Goal: Complete application form

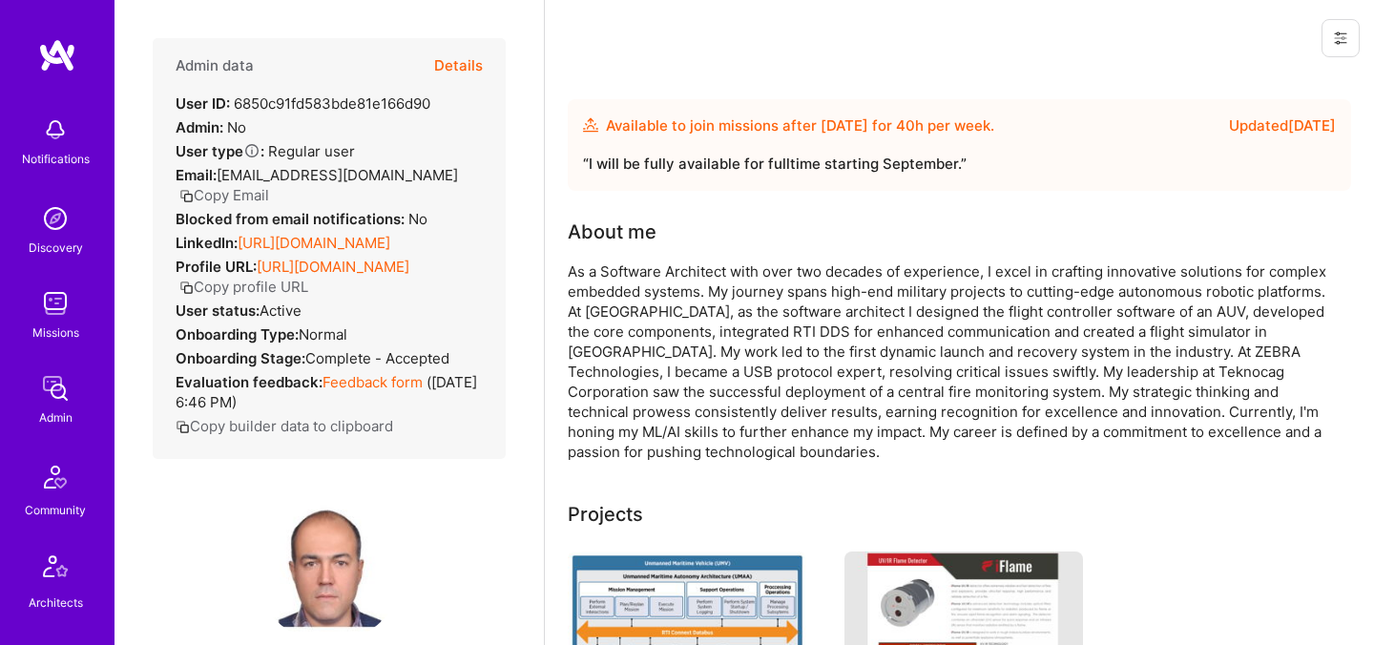
click at [467, 73] on button "Details" at bounding box center [458, 65] width 49 height 55
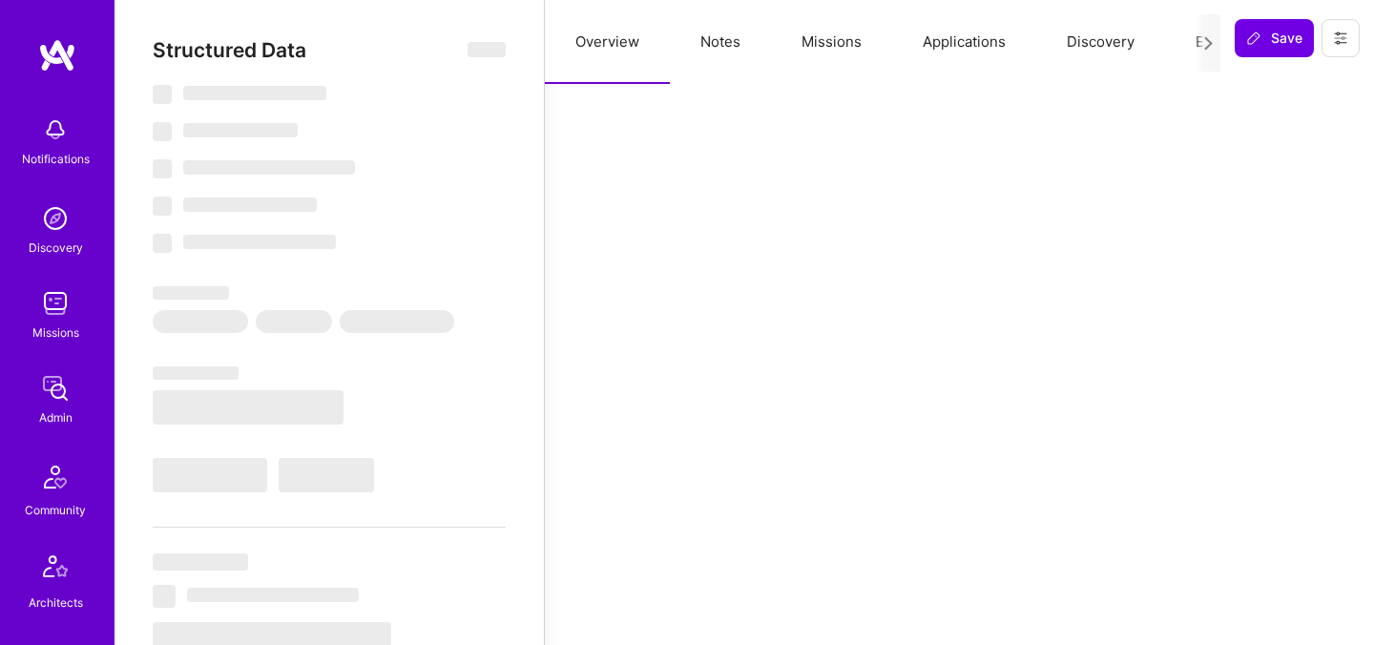
select select "Future Date"
select select "5"
select select "4"
select select "6"
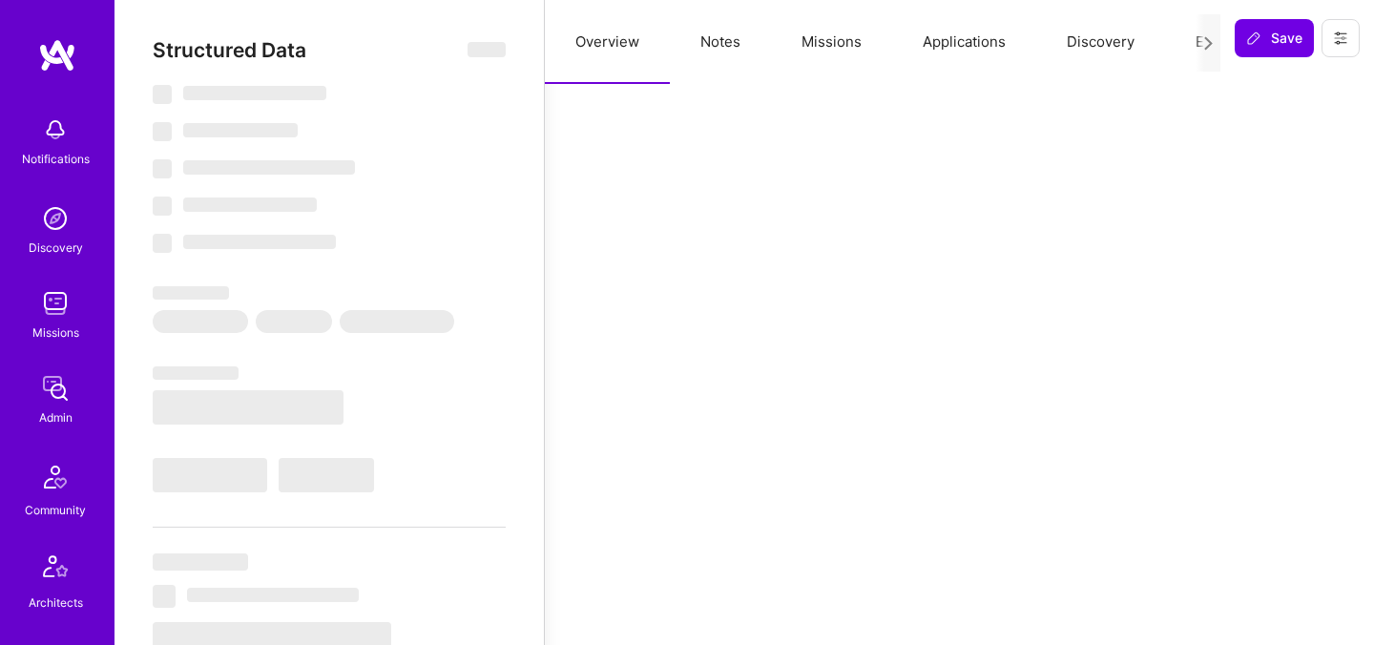
select select "US"
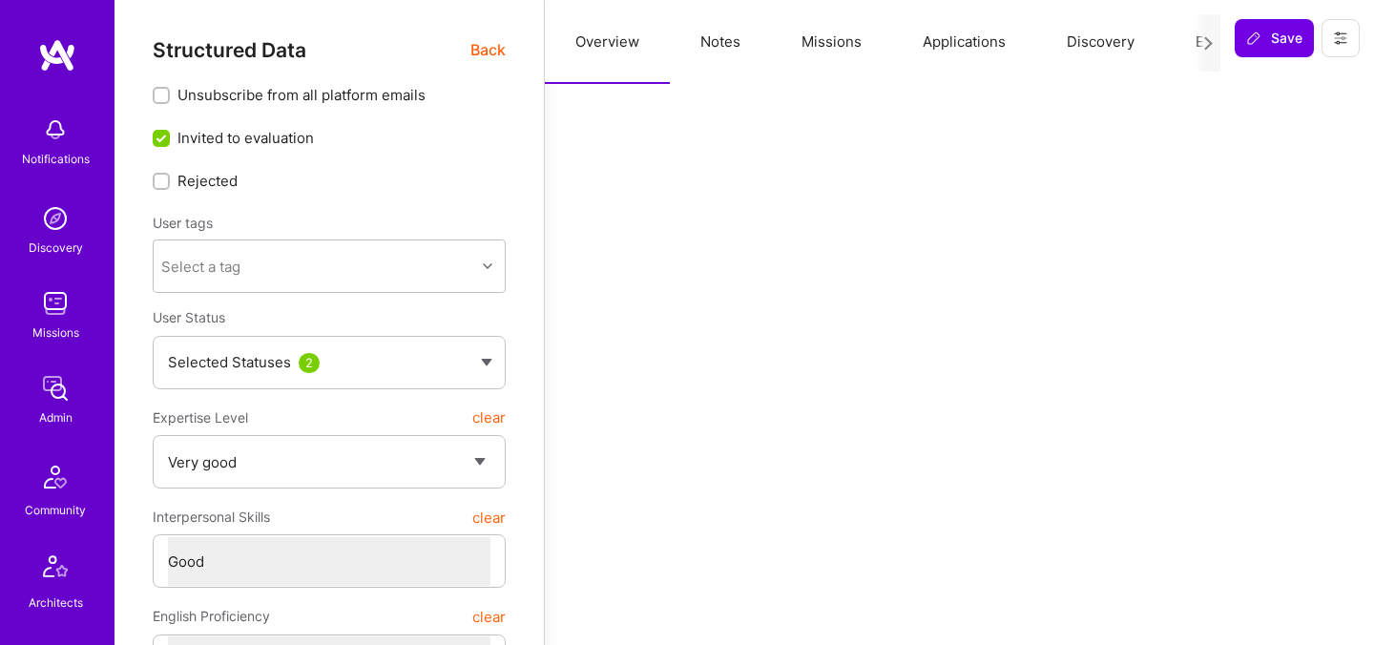
click at [1187, 44] on button "Evaluation" at bounding box center [1230, 42] width 131 height 84
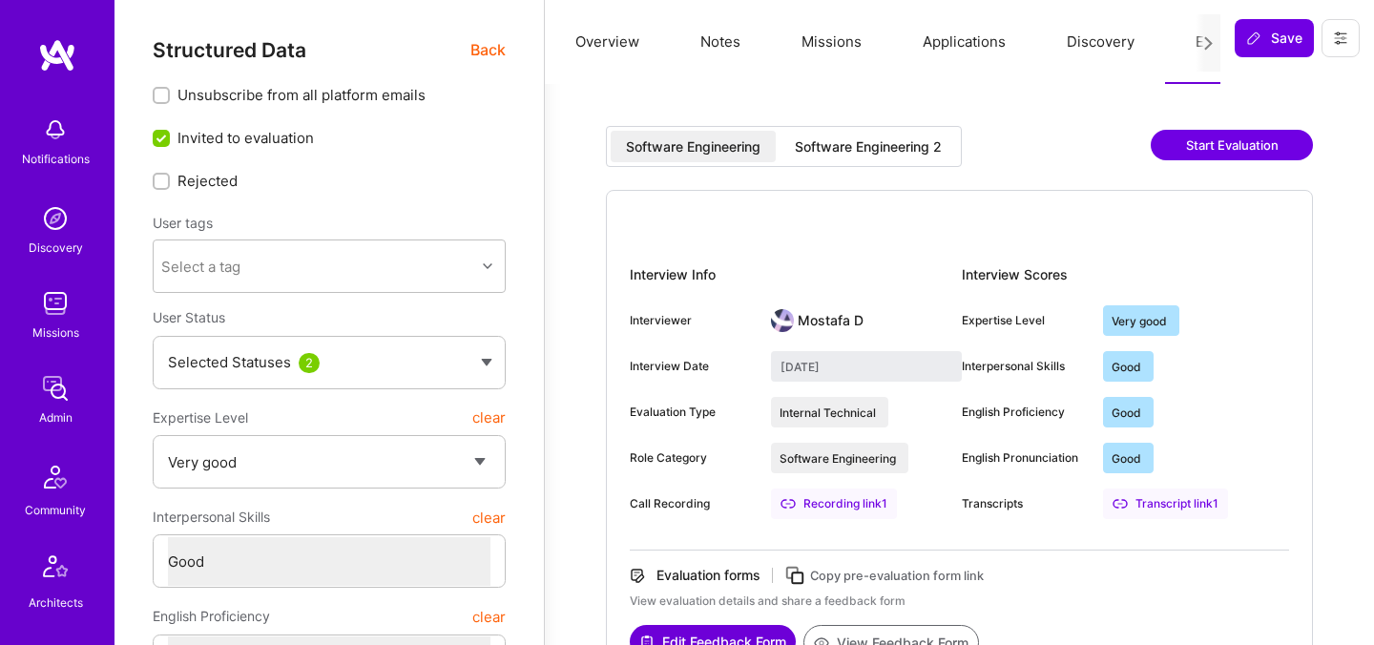
click at [875, 131] on div "Software Engineering 2" at bounding box center [867, 146] width 177 height 31
type input "August 25, 2025"
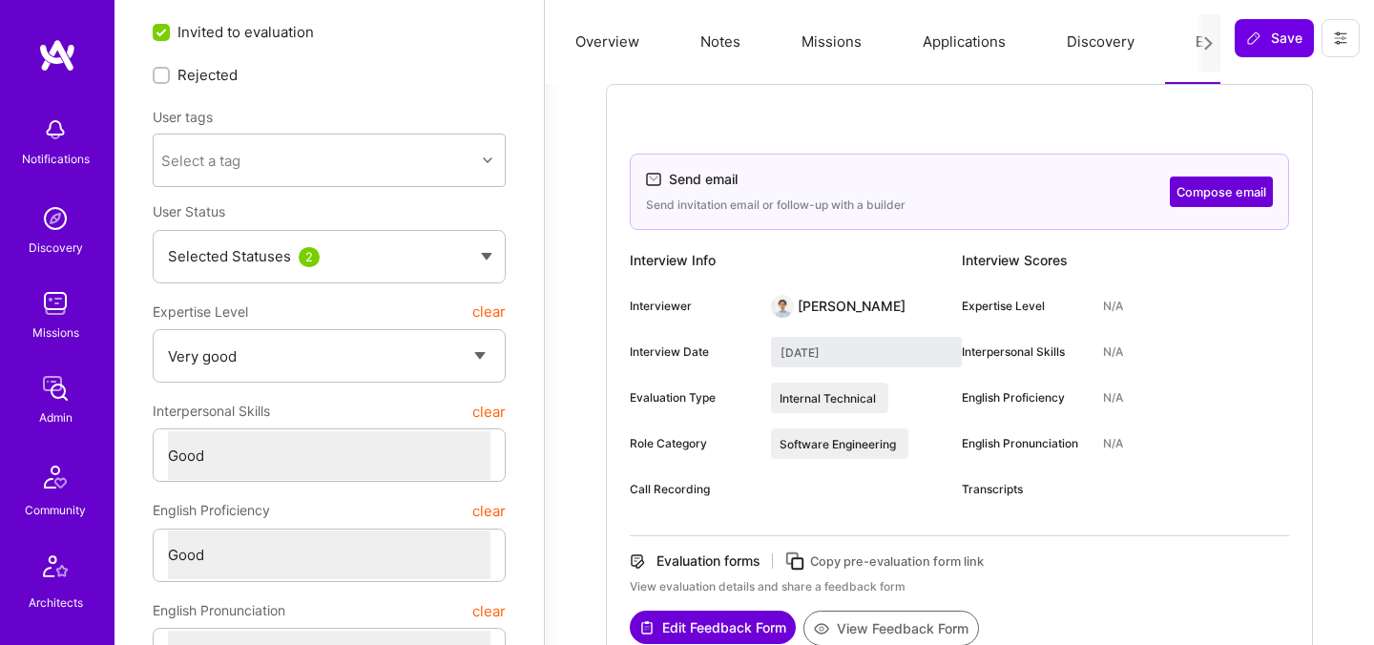
scroll to position [111, 0]
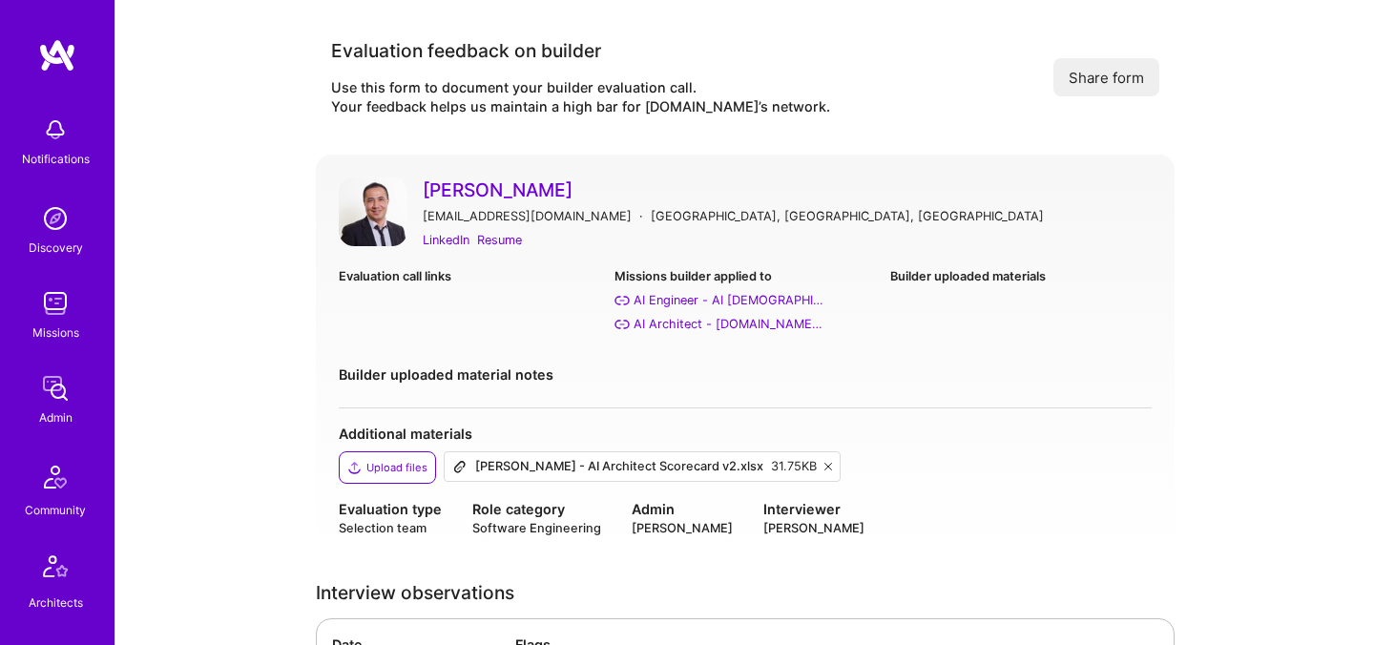
click at [502, 189] on link "Alim Polat" at bounding box center [787, 189] width 729 height 25
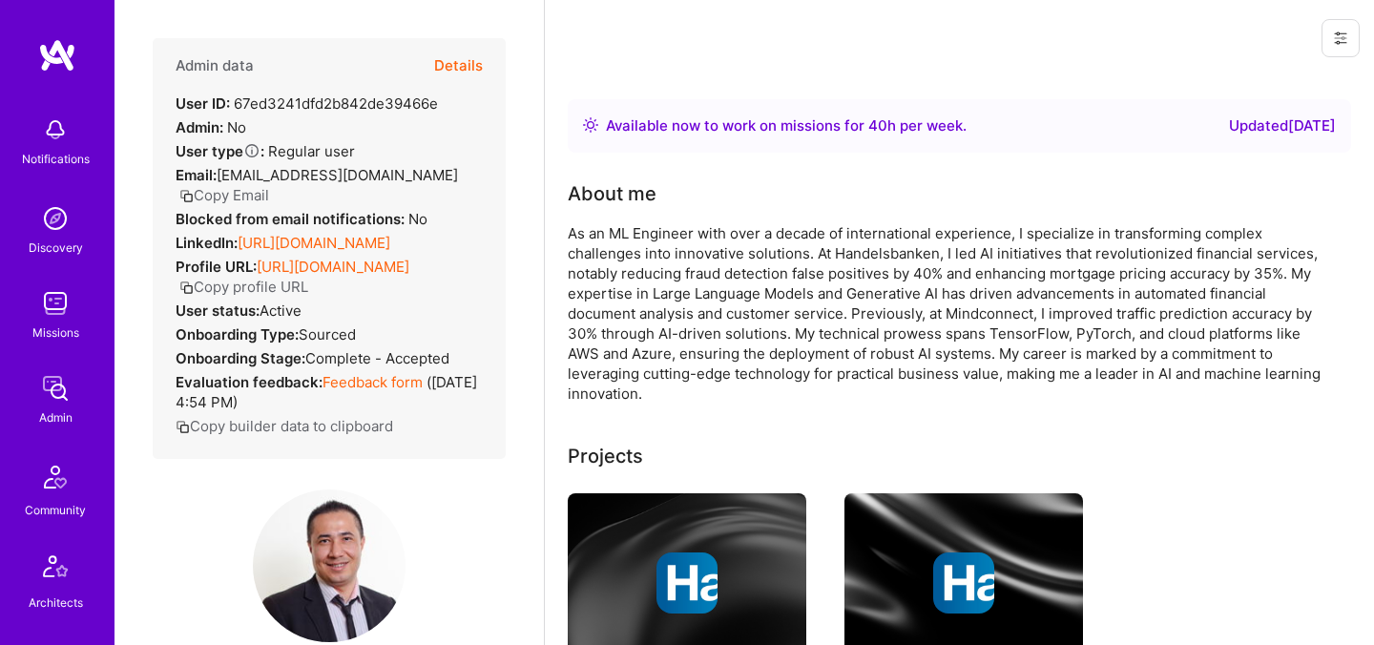
click at [475, 65] on button "Details" at bounding box center [458, 65] width 49 height 55
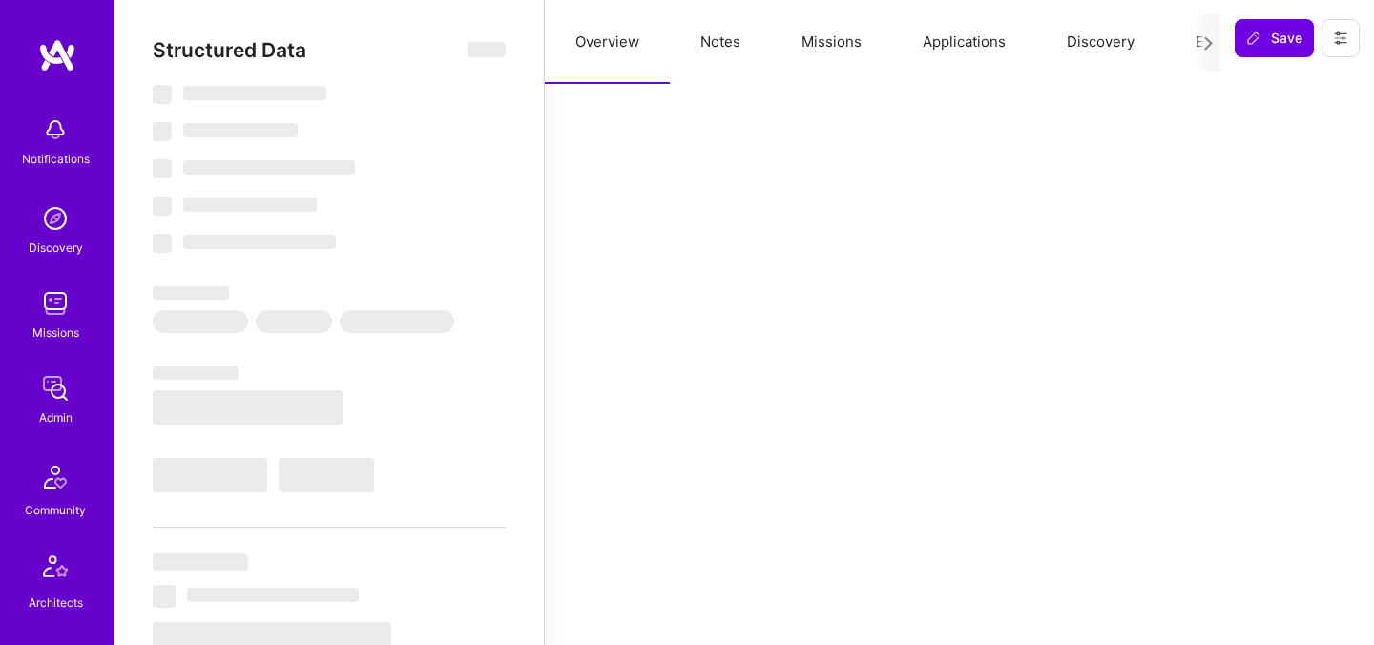
select select "Right Now"
select select "5"
select select "7"
select select "6"
select select "7"
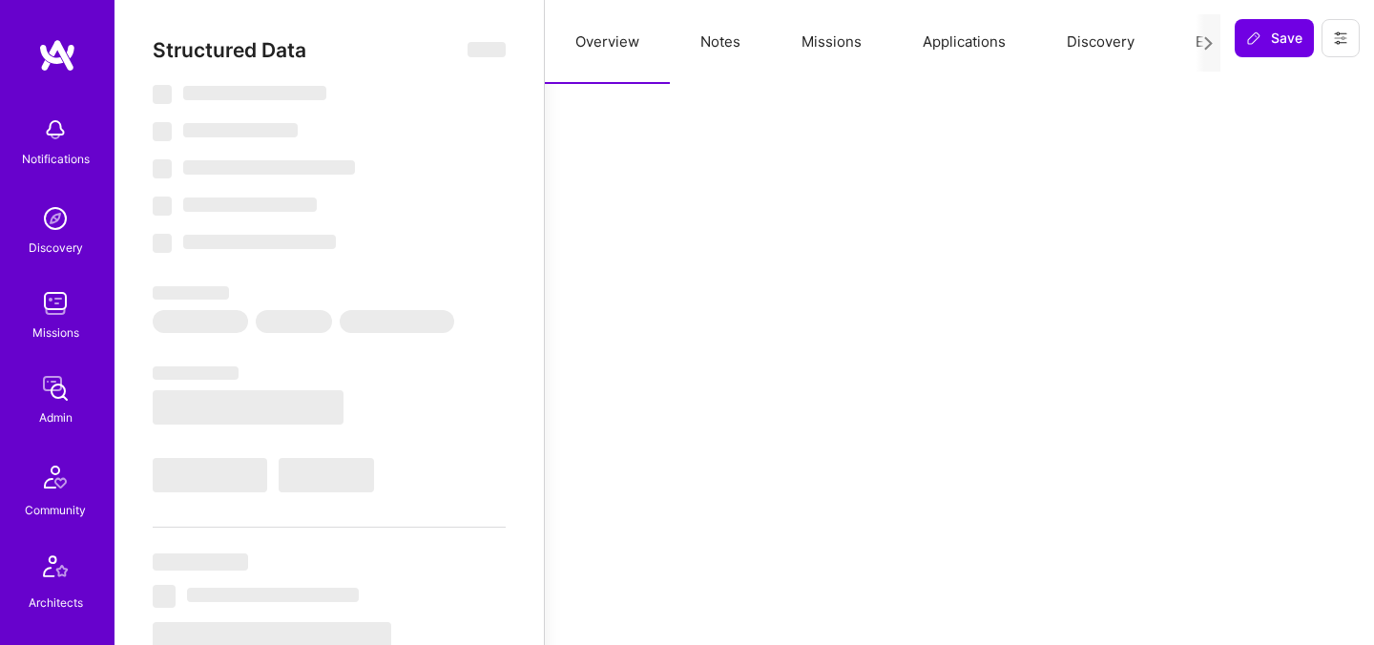
select select "SE"
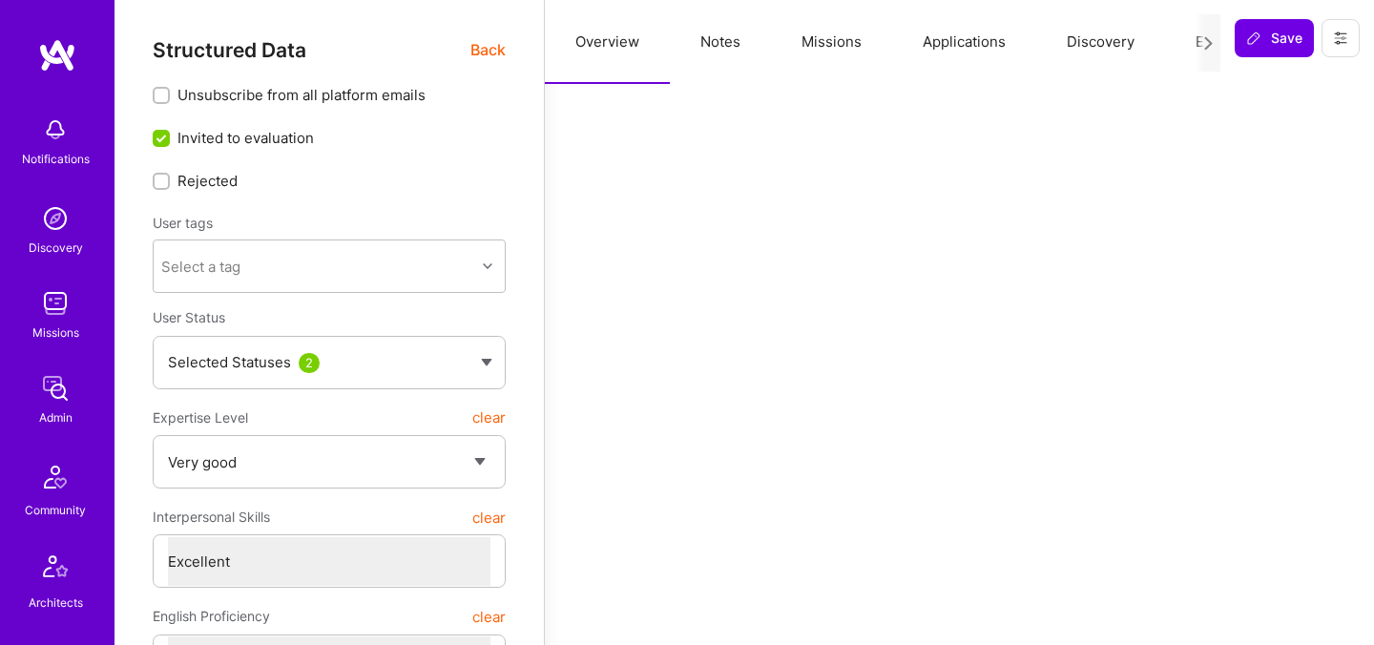
click at [1192, 41] on button "Evaluation" at bounding box center [1230, 42] width 131 height 84
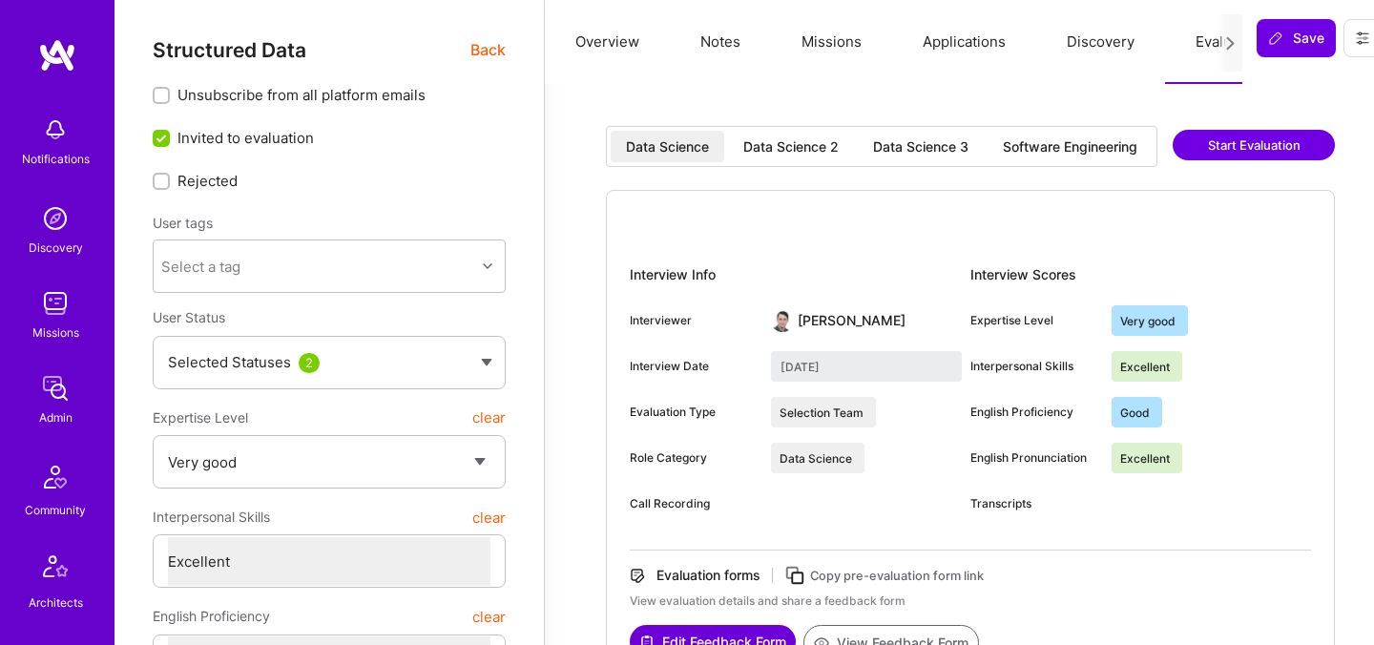
click at [1048, 156] on div "Software Engineering" at bounding box center [1070, 146] width 135 height 19
type input "[DATE]"
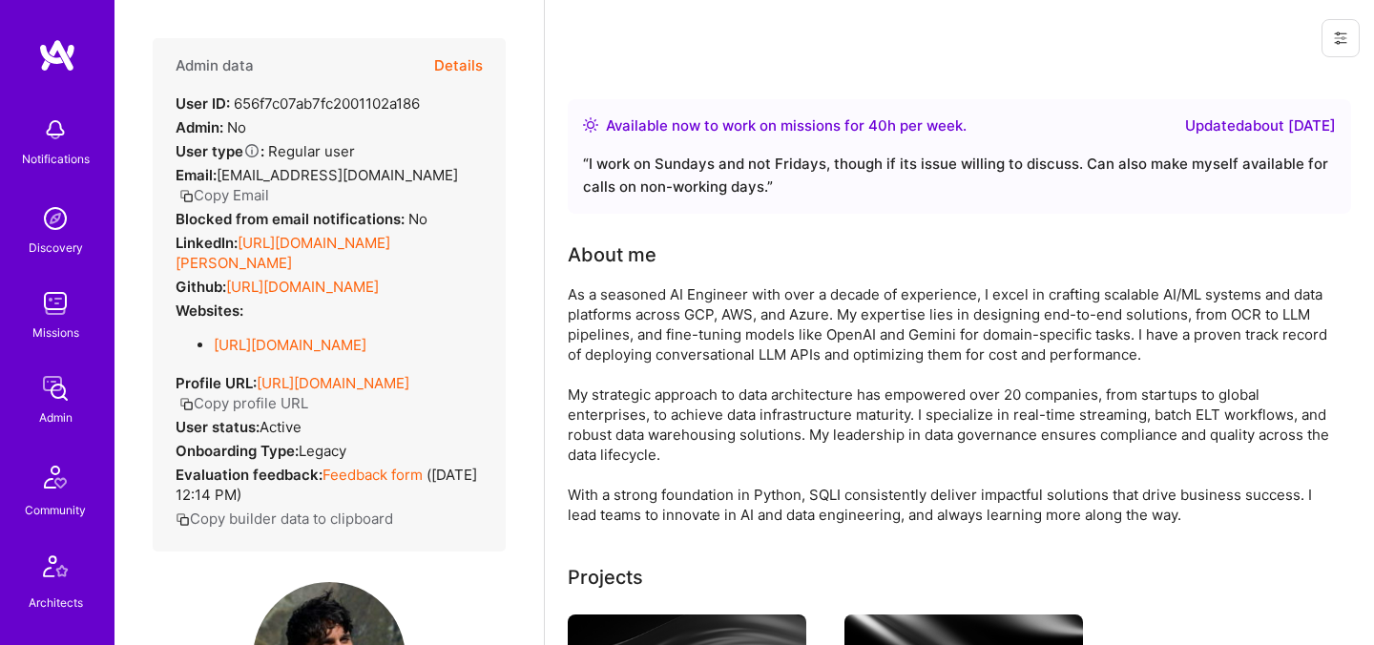
click at [469, 68] on button "Details" at bounding box center [458, 65] width 49 height 55
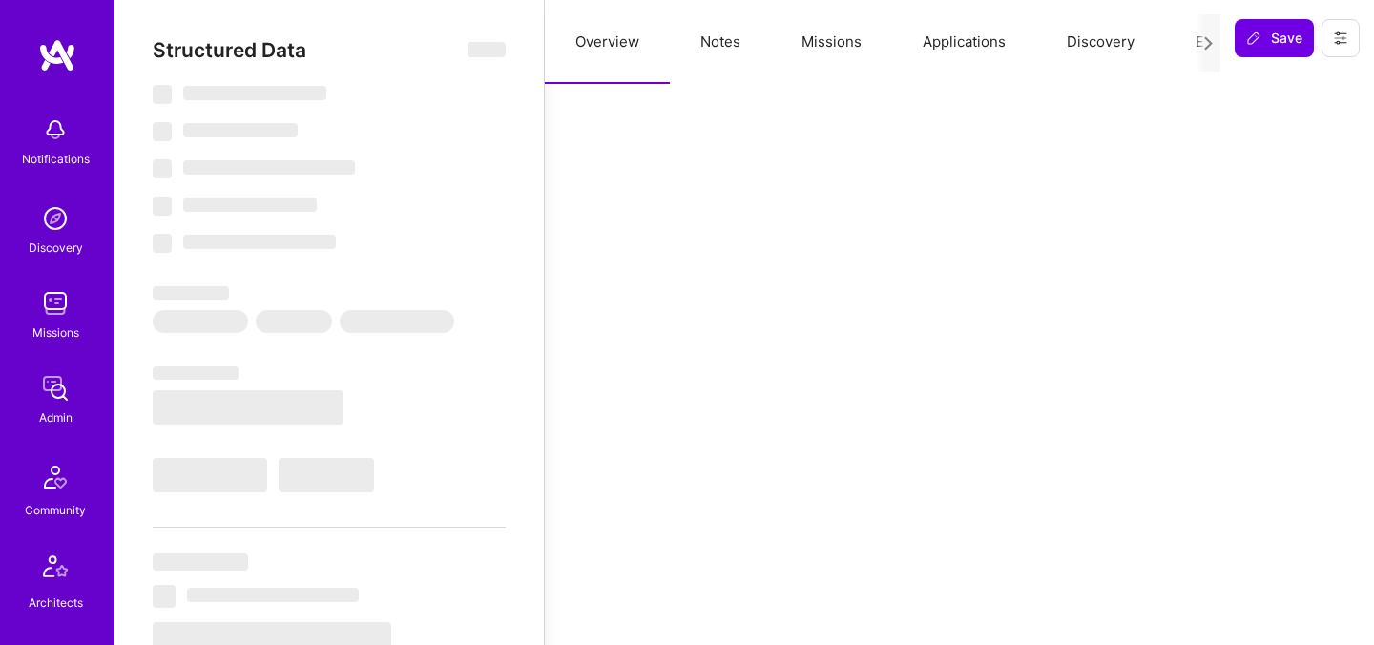
click at [1196, 43] on div at bounding box center [1207, 42] width 25 height 57
select select "Right Now"
select select "5"
select select "4"
select select "7"
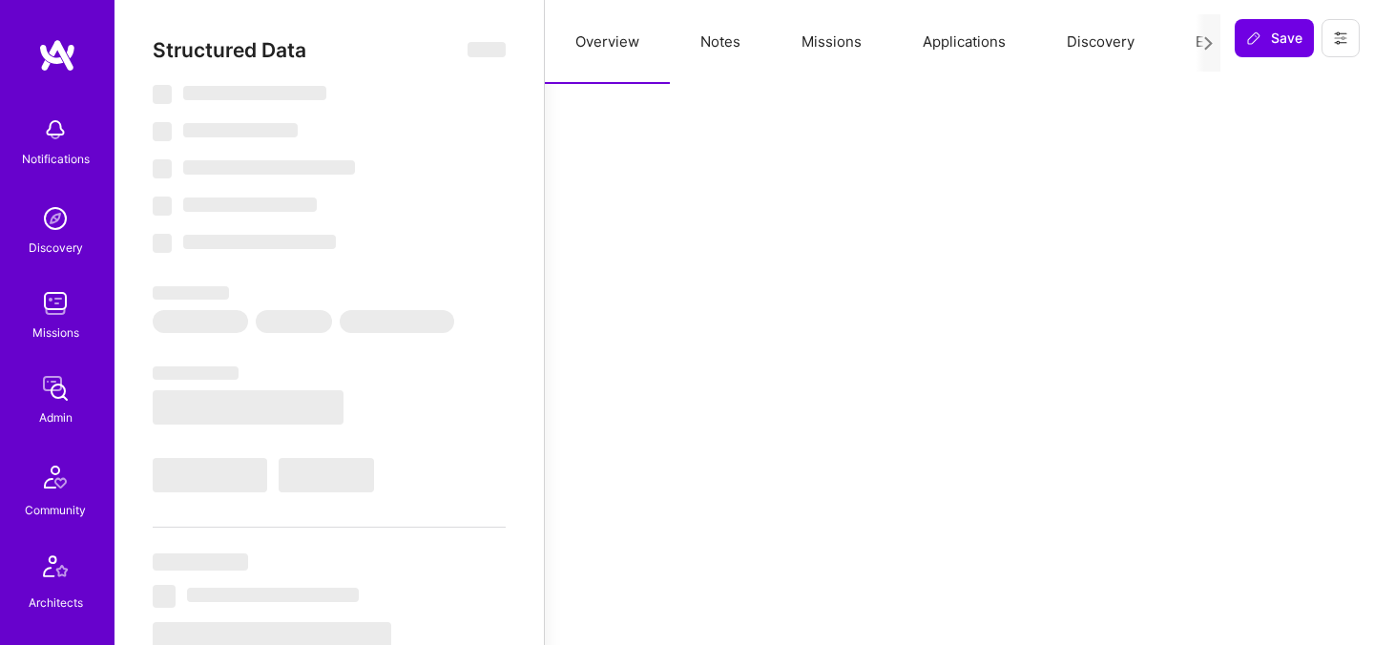
select select "7"
select select "IL"
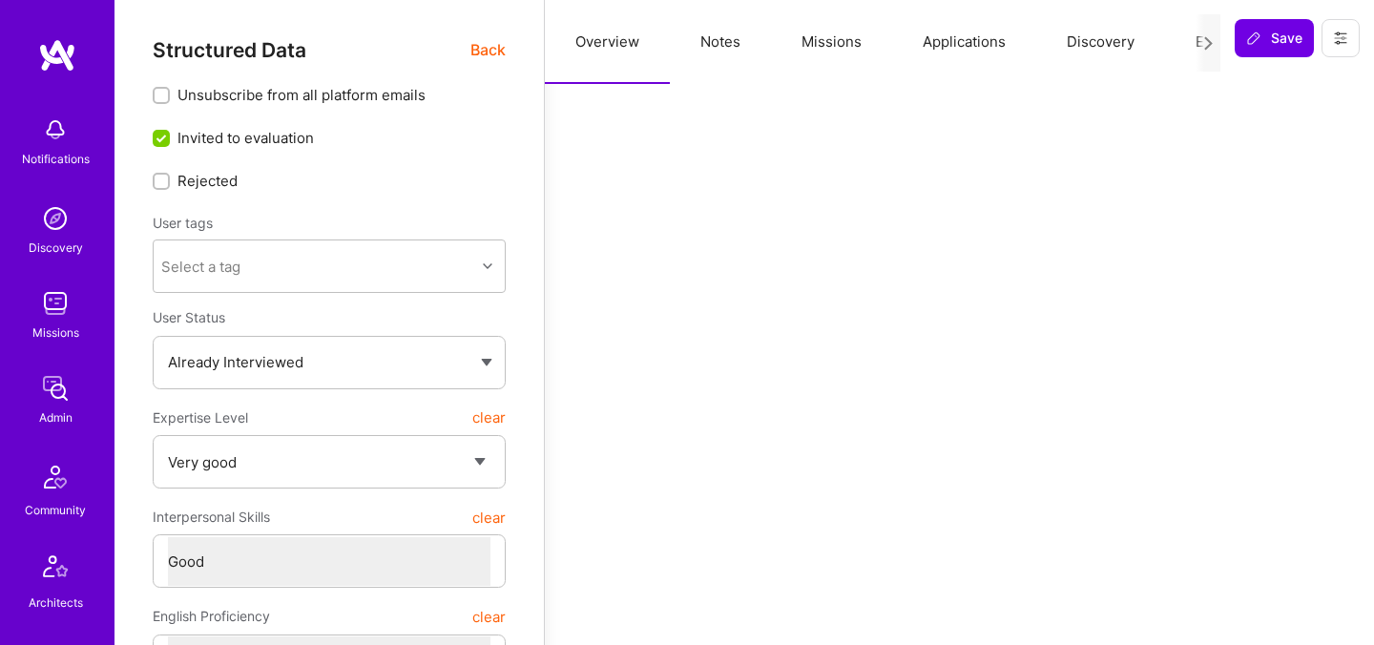
click at [1195, 42] on div at bounding box center [1207, 42] width 25 height 57
click at [1187, 41] on button "Evaluation" at bounding box center [1230, 42] width 131 height 84
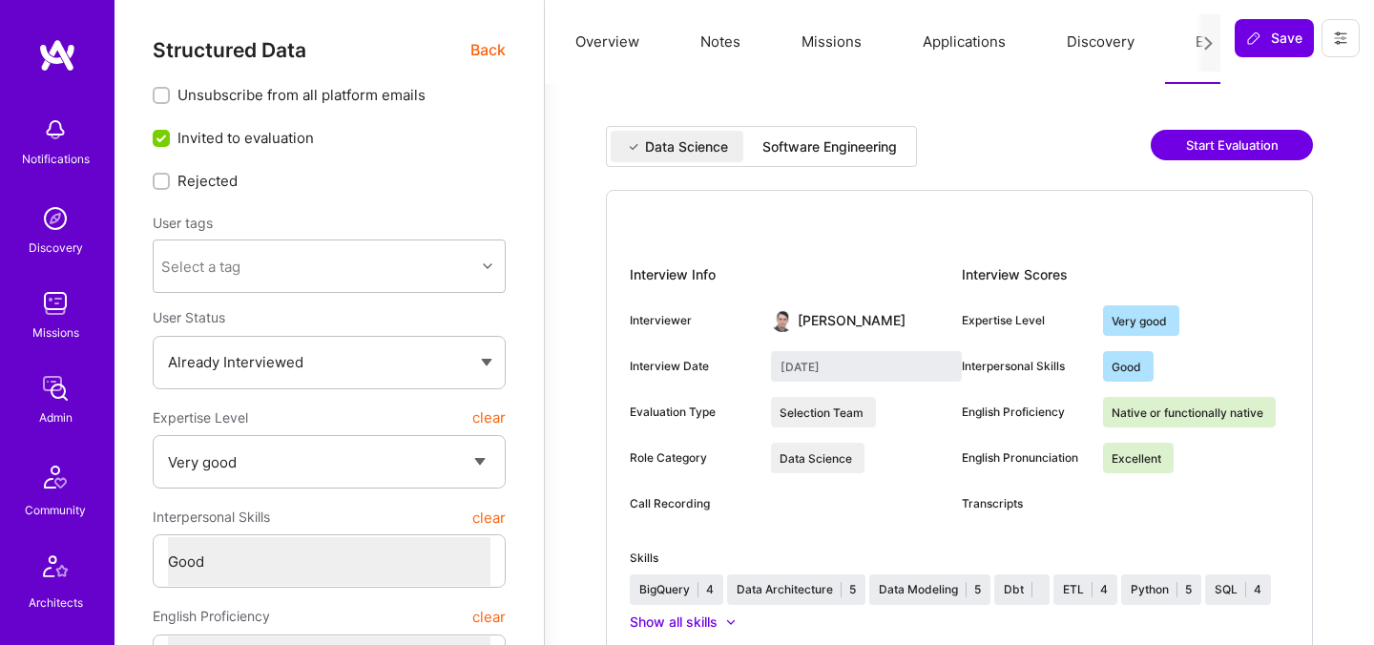
click at [866, 144] on div "Software Engineering" at bounding box center [829, 146] width 135 height 19
type input "July 14, 2025"
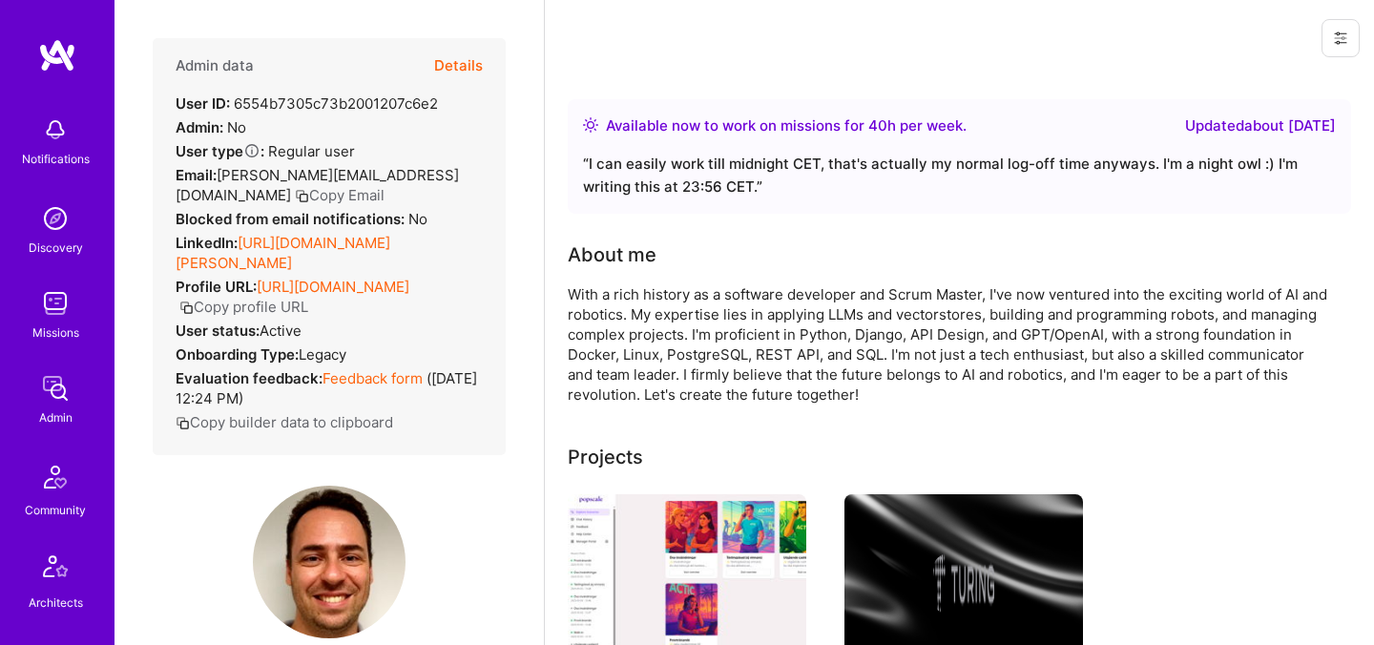
click at [461, 62] on button "Details" at bounding box center [458, 65] width 49 height 55
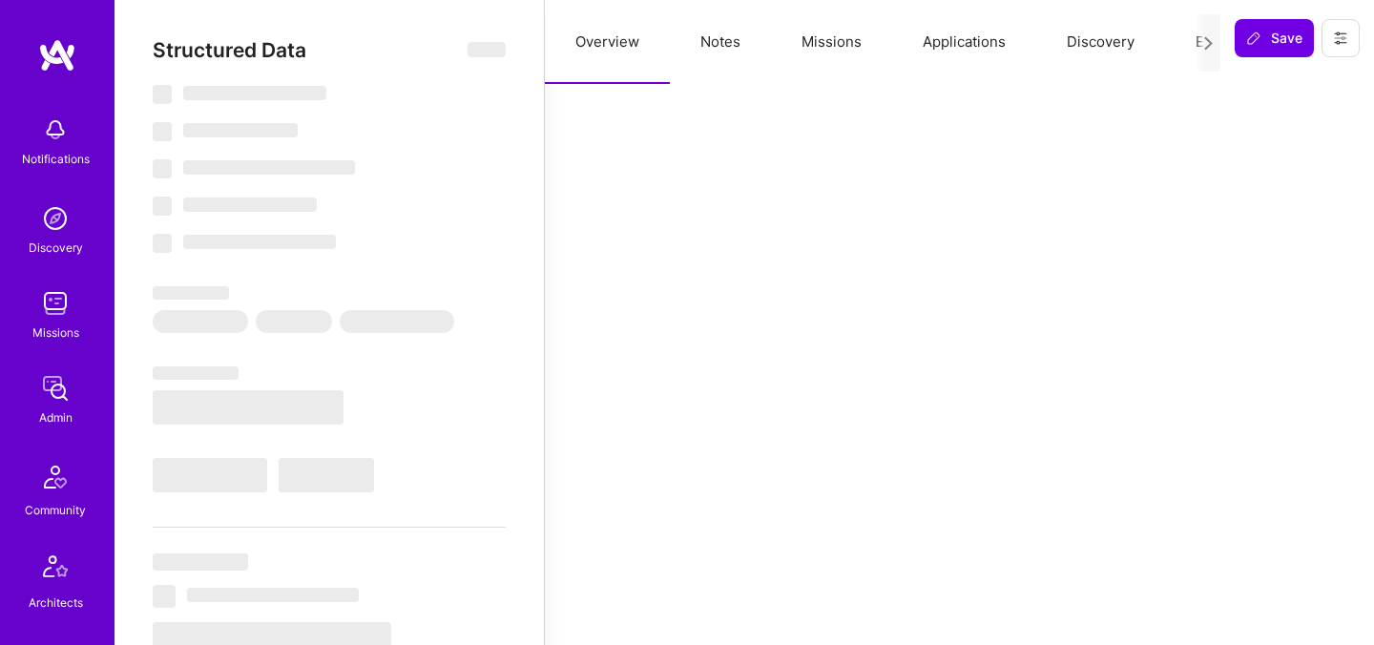
click at [1189, 44] on button "Evaluation" at bounding box center [1230, 42] width 131 height 84
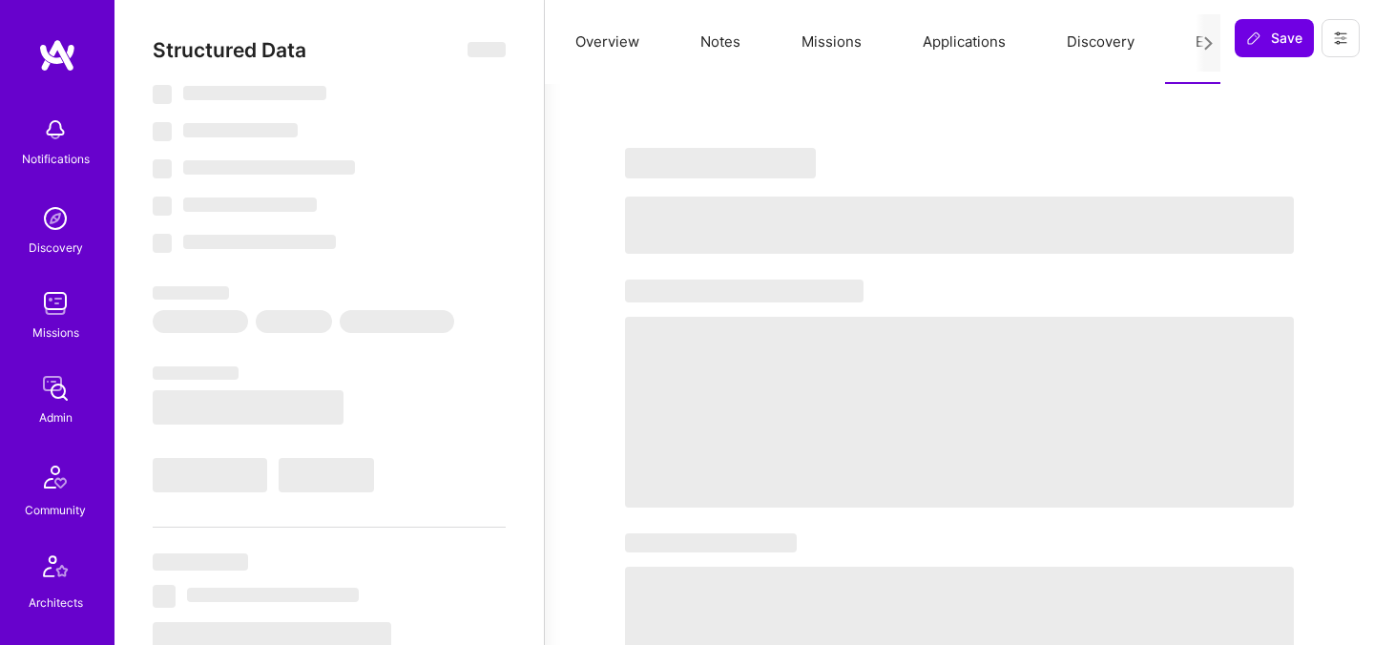
select select "Right Now"
select select "5"
select select "4"
select select "7"
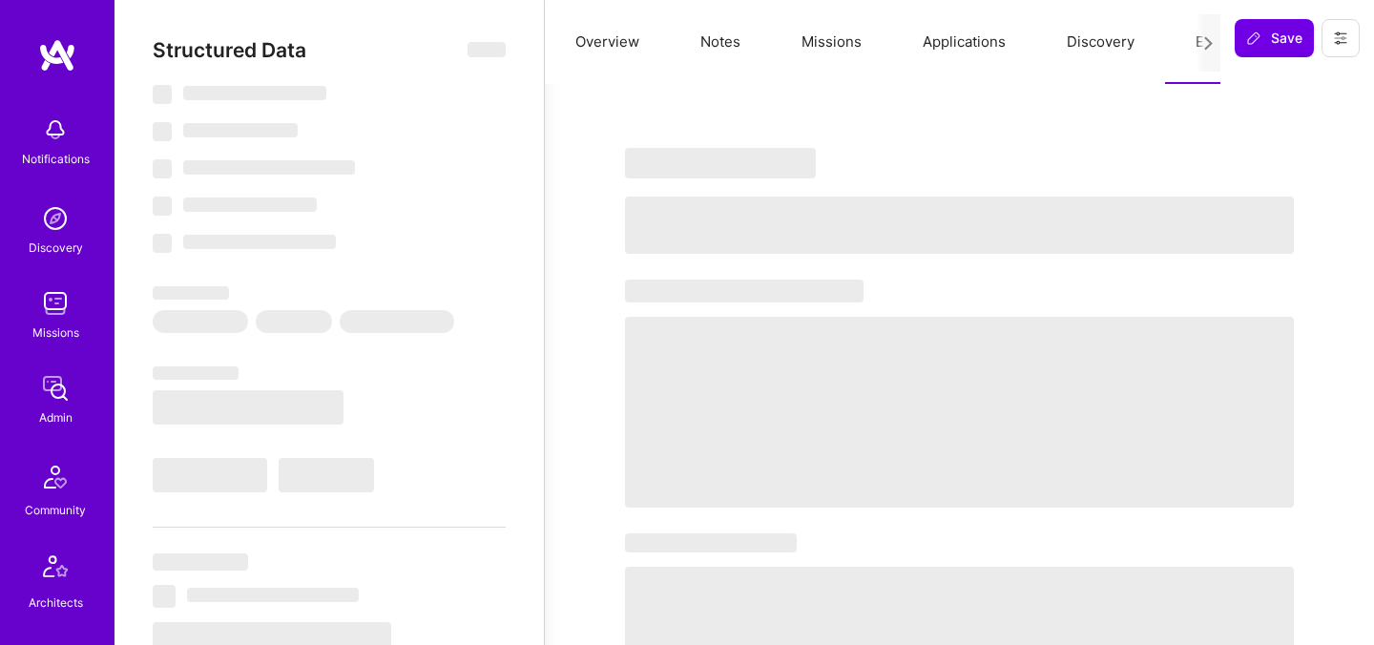
select select "HU"
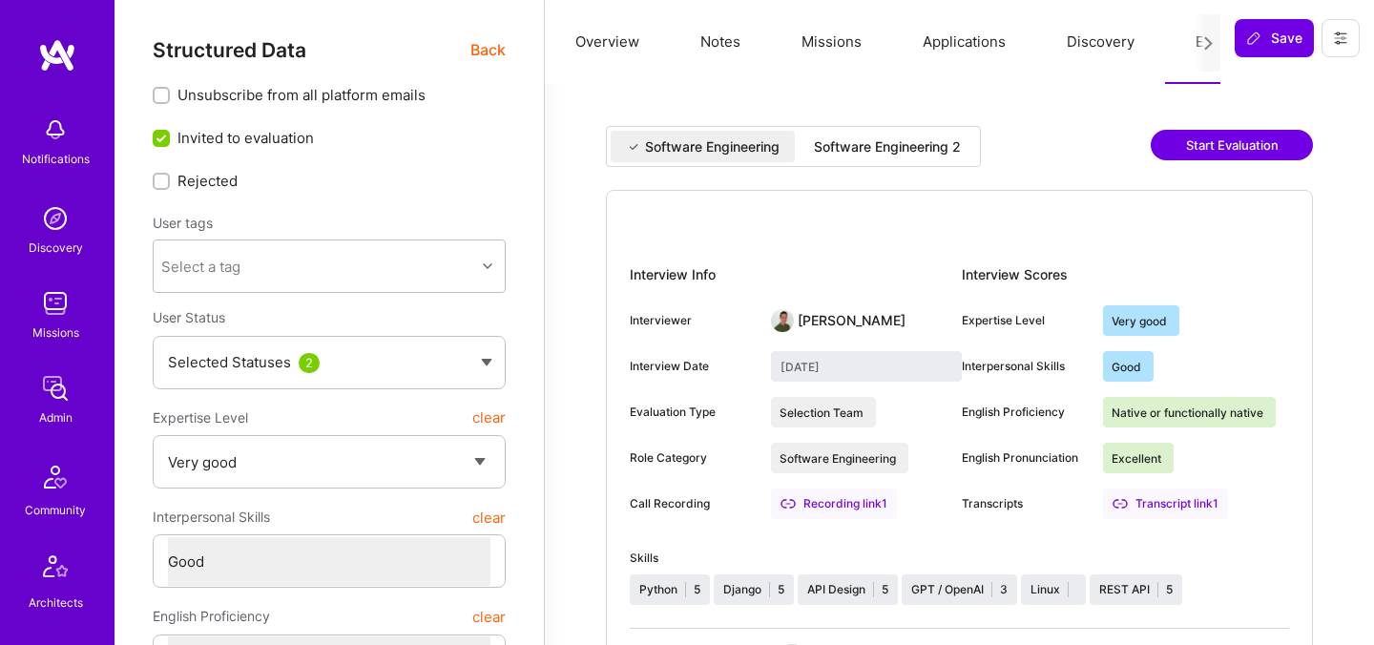
click at [893, 154] on div "Software Engineering 2" at bounding box center [887, 146] width 147 height 19
type input "[DATE]"
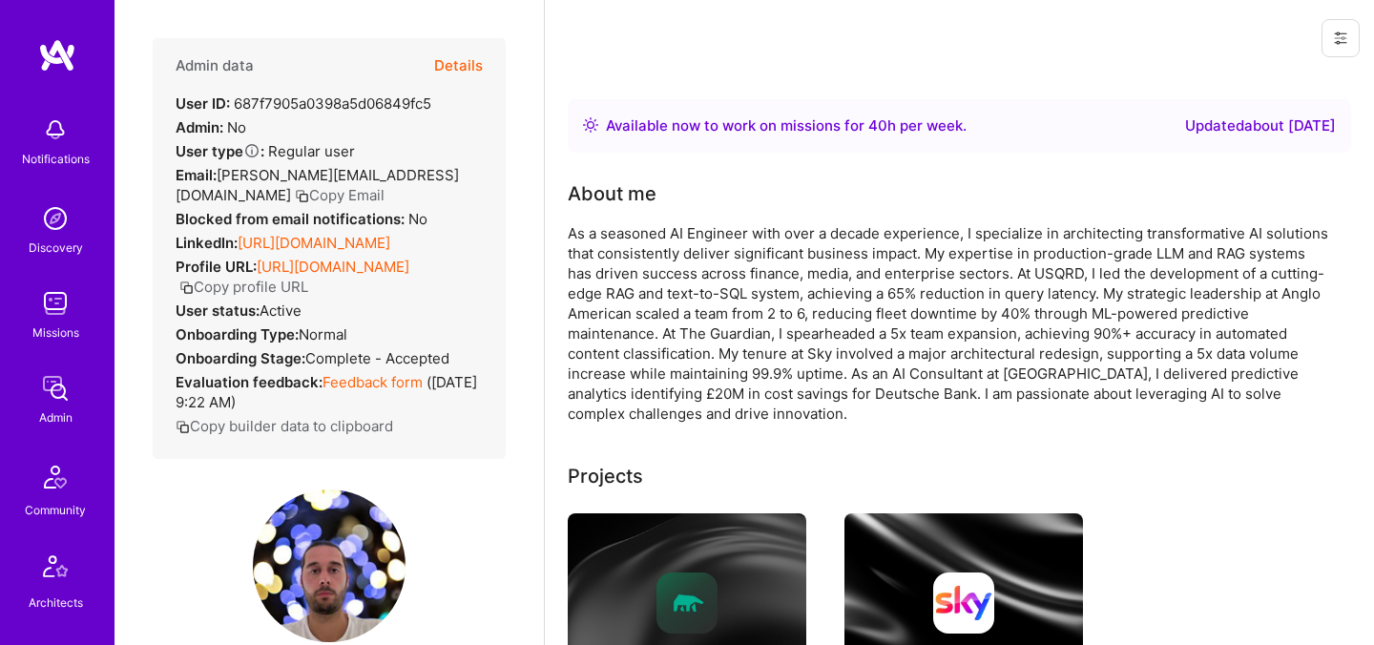
click at [461, 68] on button "Details" at bounding box center [458, 65] width 49 height 55
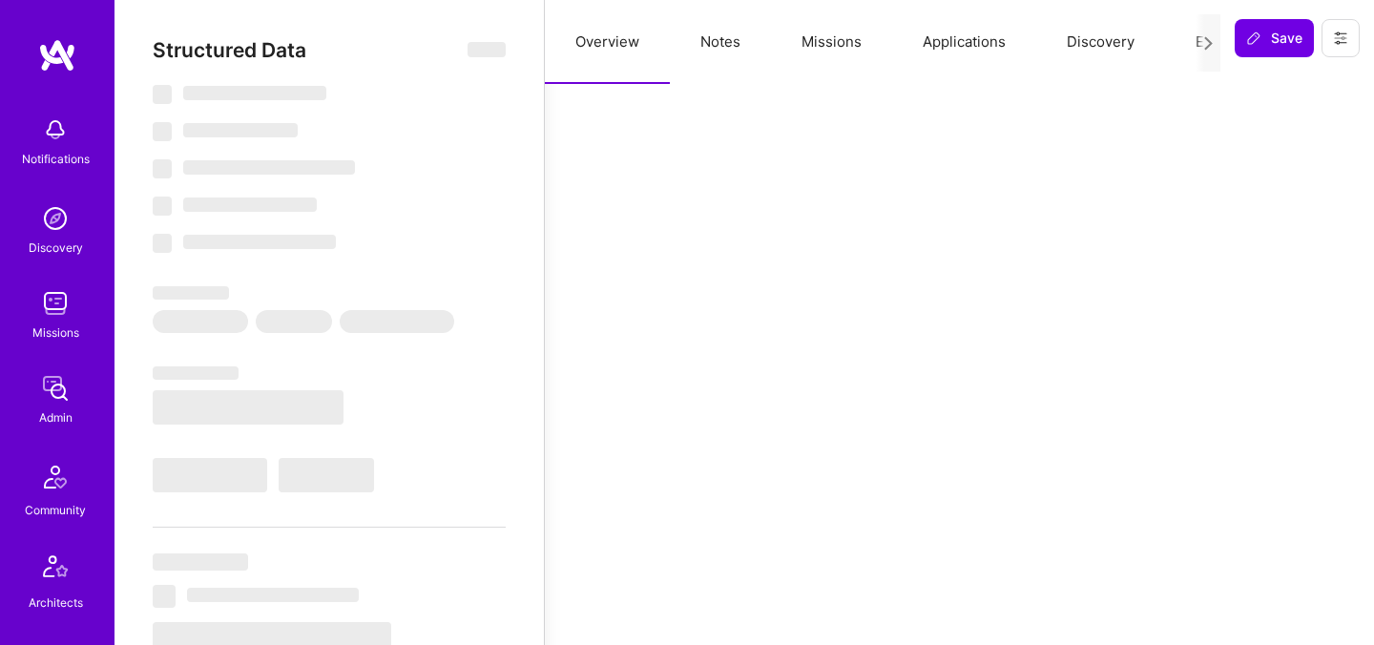
click at [1185, 44] on button "Evaluation" at bounding box center [1230, 42] width 131 height 84
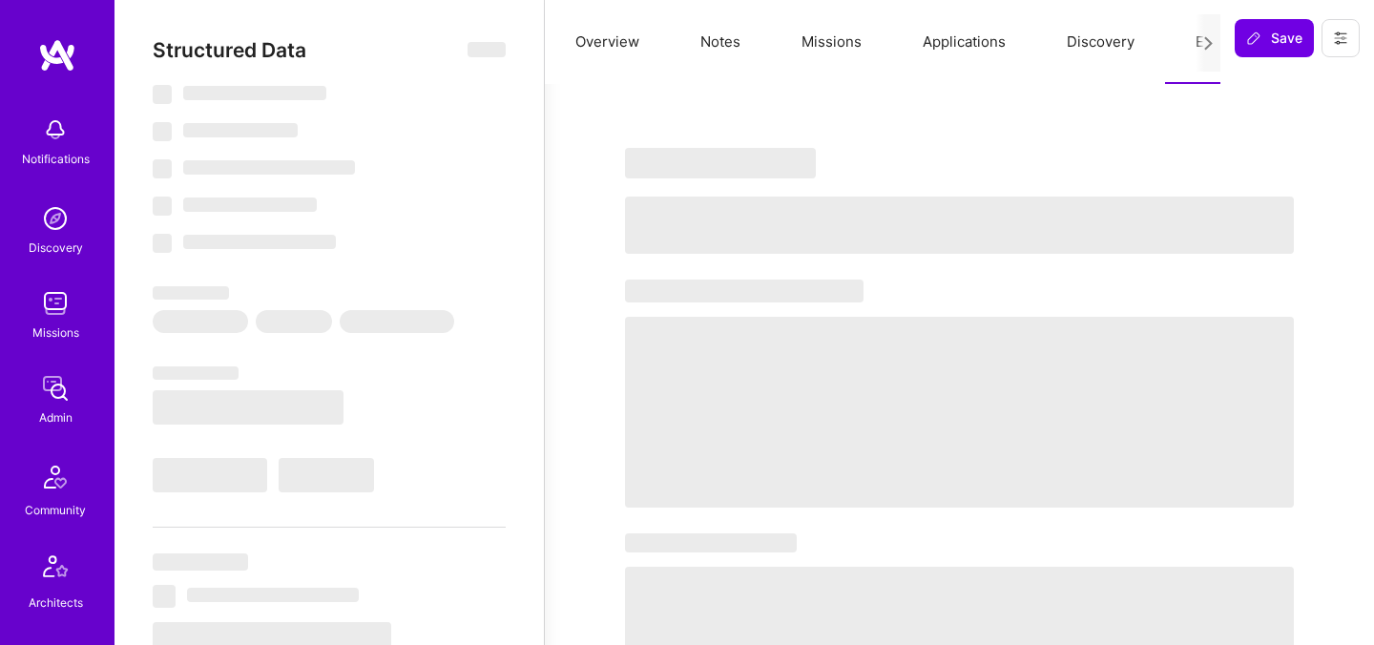
select select "Right Now"
select select "5"
select select "4"
select select "6"
select select "7"
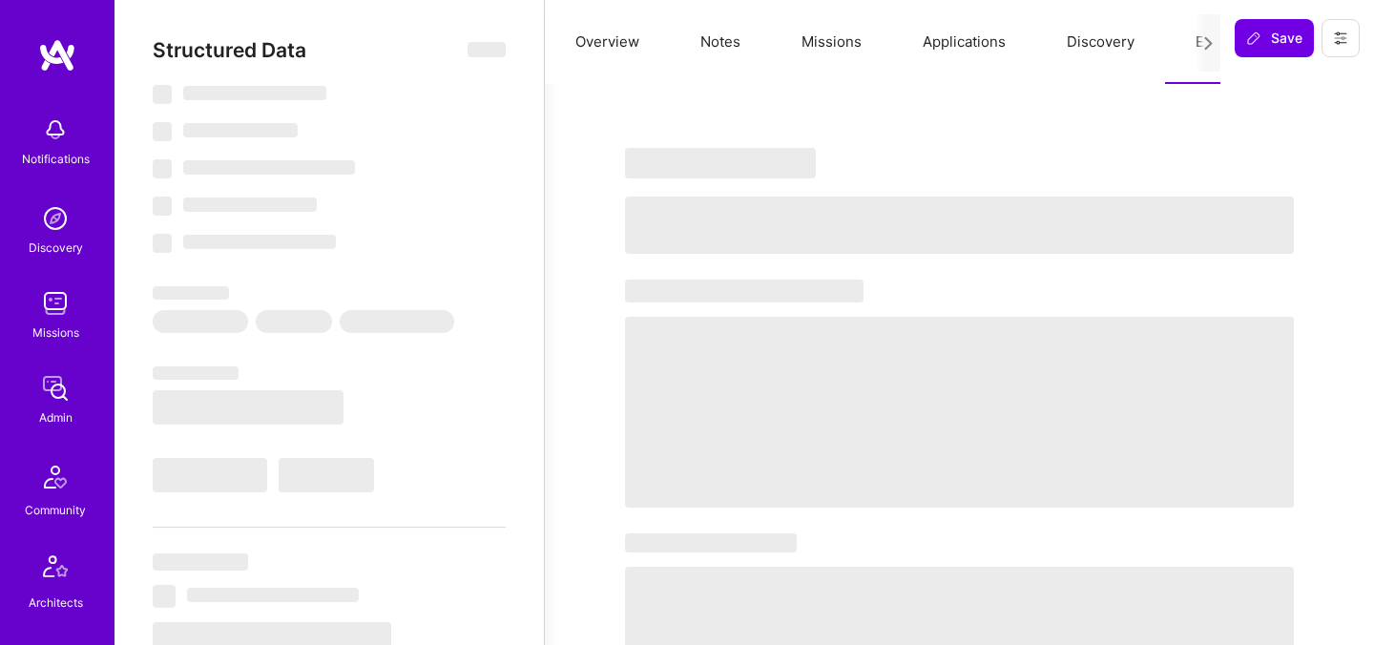
select select "GB"
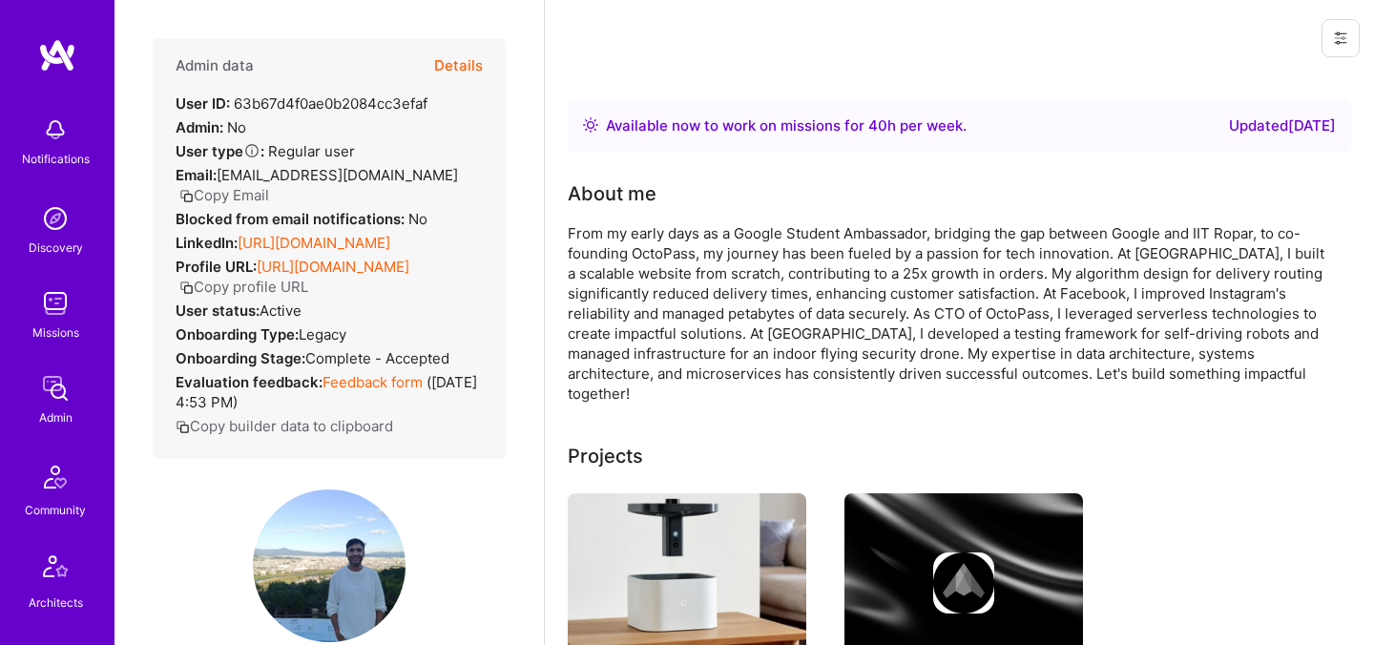
click at [443, 61] on button "Details" at bounding box center [458, 65] width 49 height 55
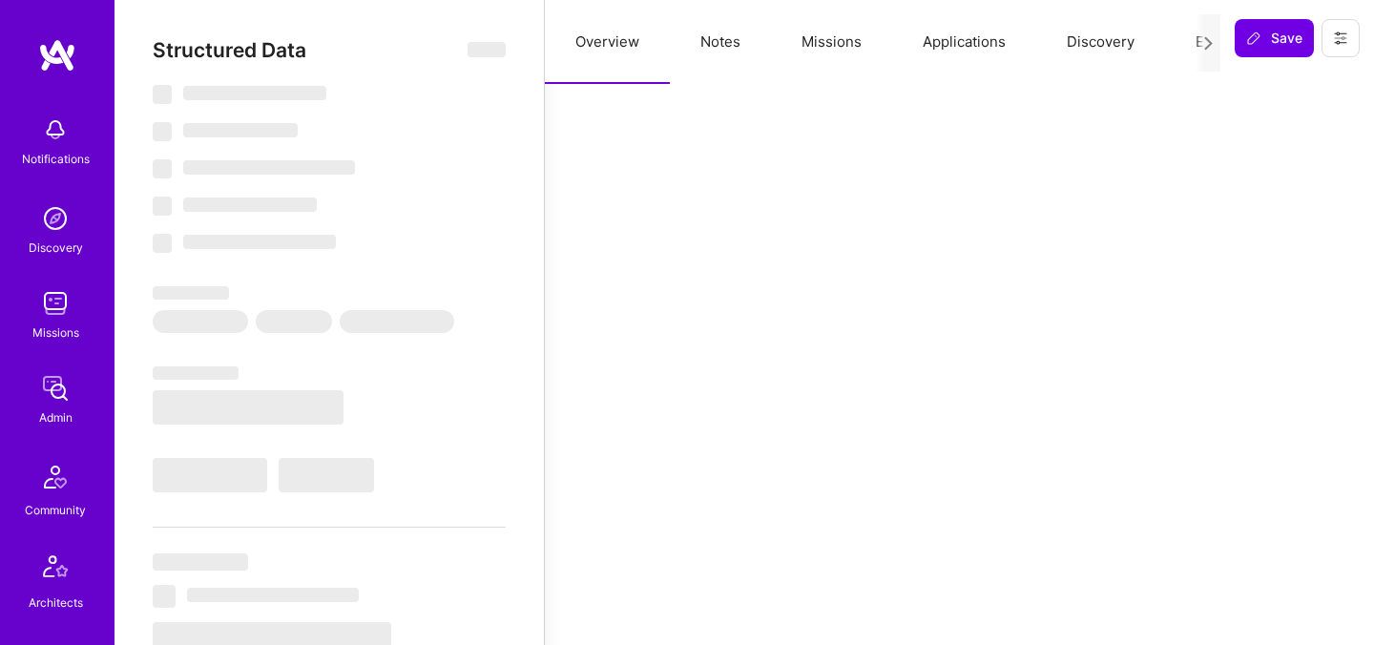
click at [1183, 44] on button "Evaluation" at bounding box center [1230, 42] width 131 height 84
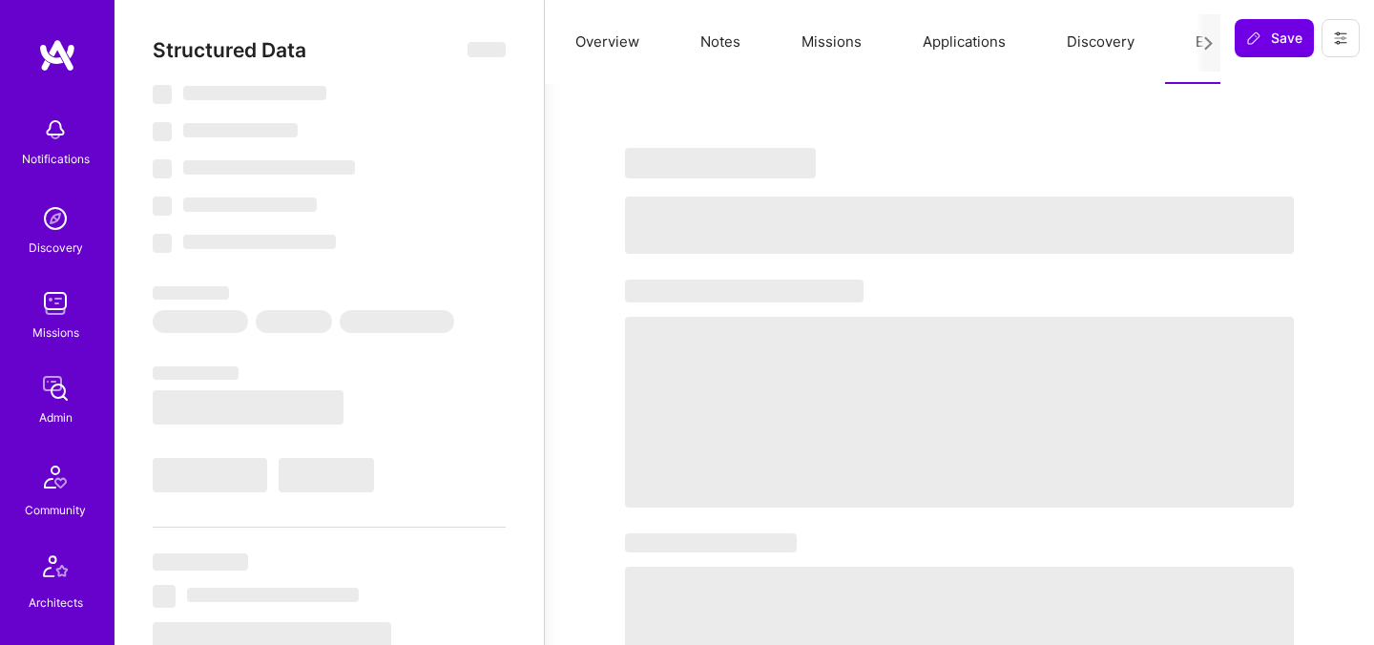
select select "Right Now"
select select "5"
select select "7"
select select "6"
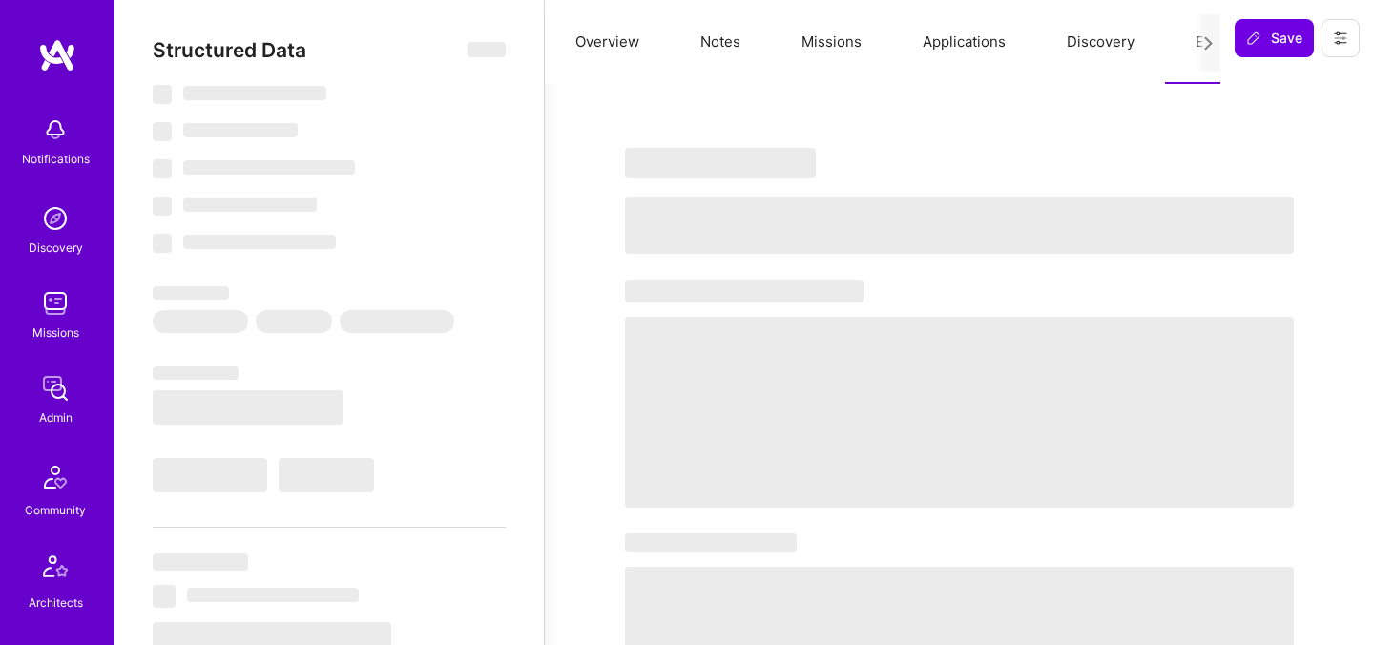
select select "CH"
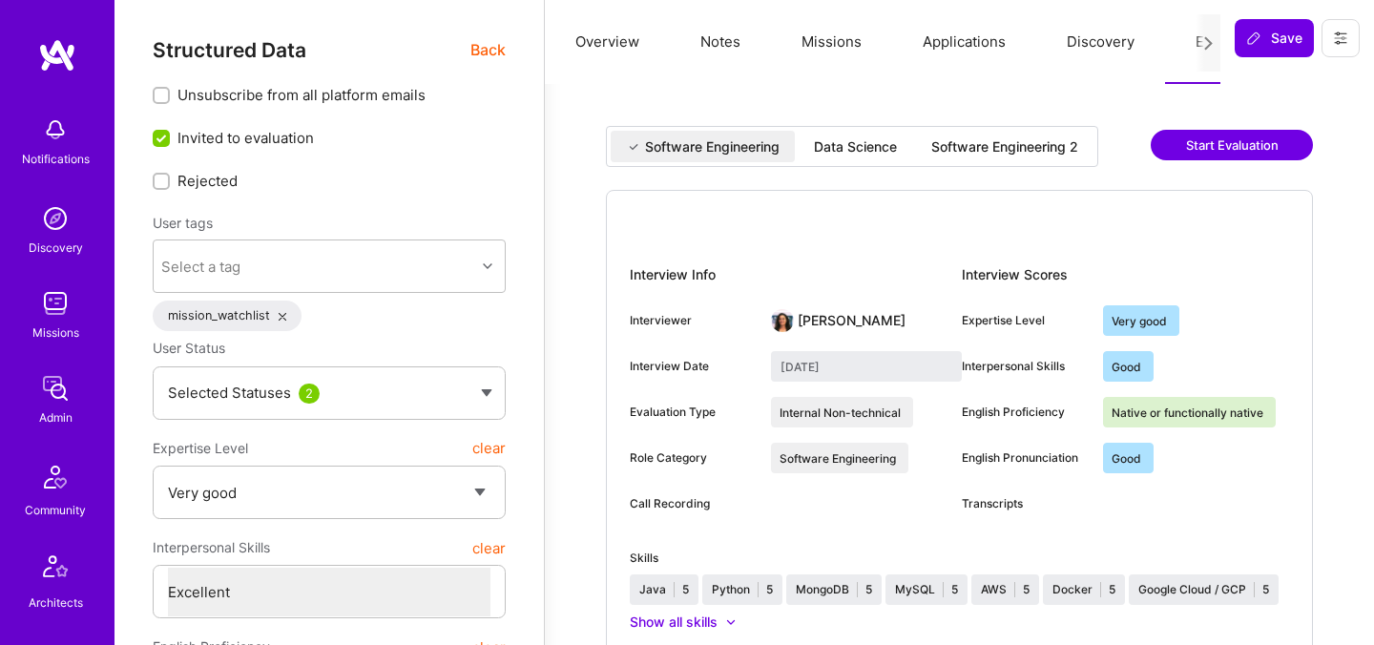
click at [943, 135] on div "Software Engineering 2" at bounding box center [1004, 146] width 177 height 31
type input "July 28, 2025"
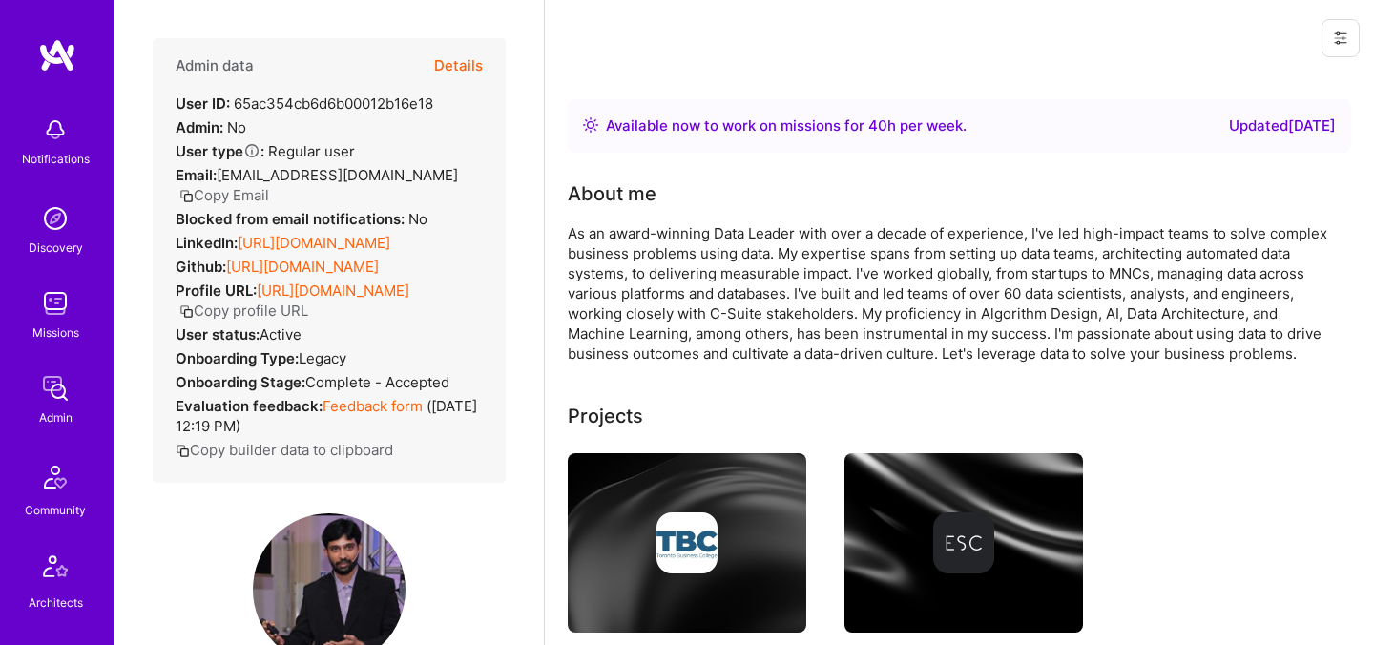
click at [467, 67] on button "Details" at bounding box center [458, 65] width 49 height 55
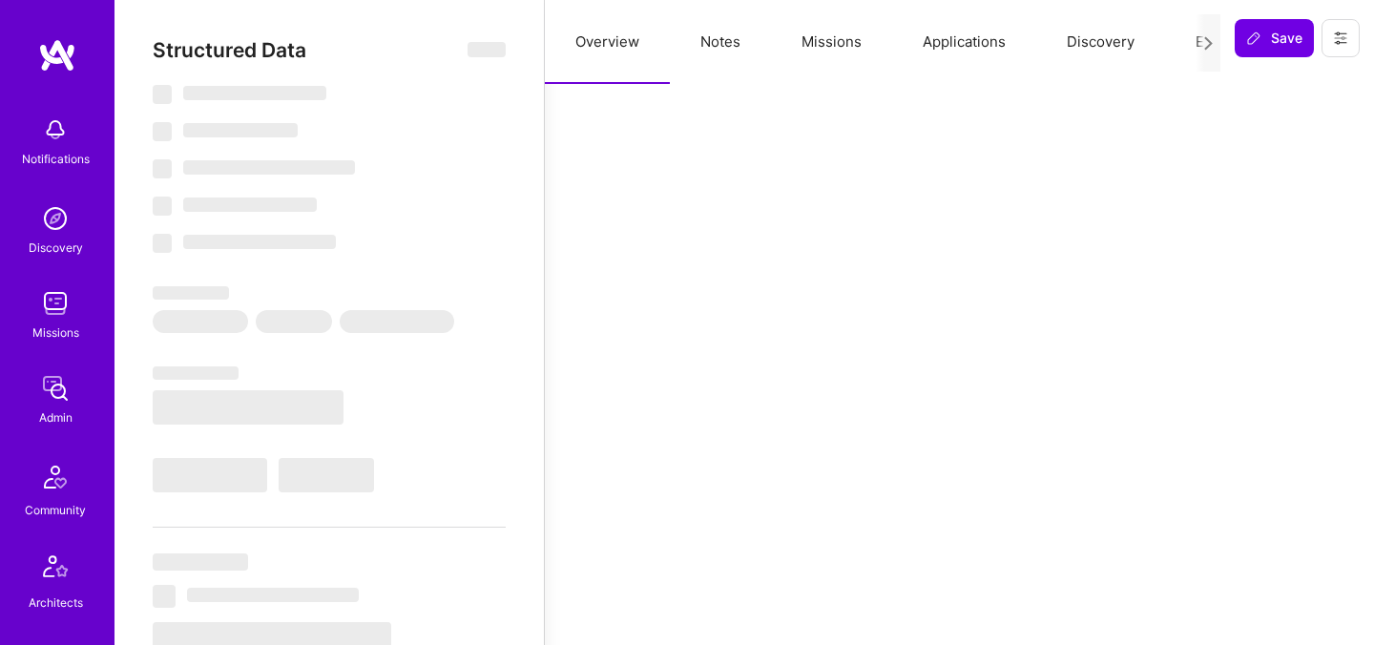
click at [1188, 49] on button "Evaluation" at bounding box center [1230, 42] width 131 height 84
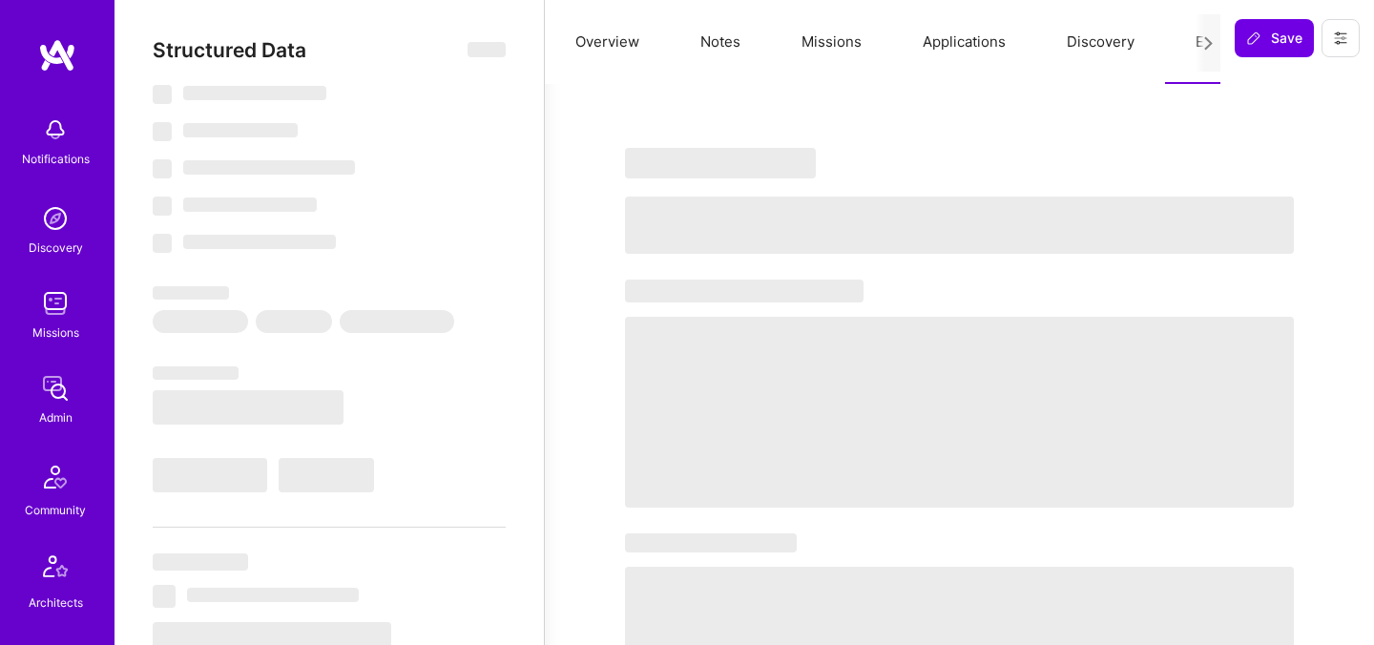
select select "Right Now"
select select "5"
select select "7"
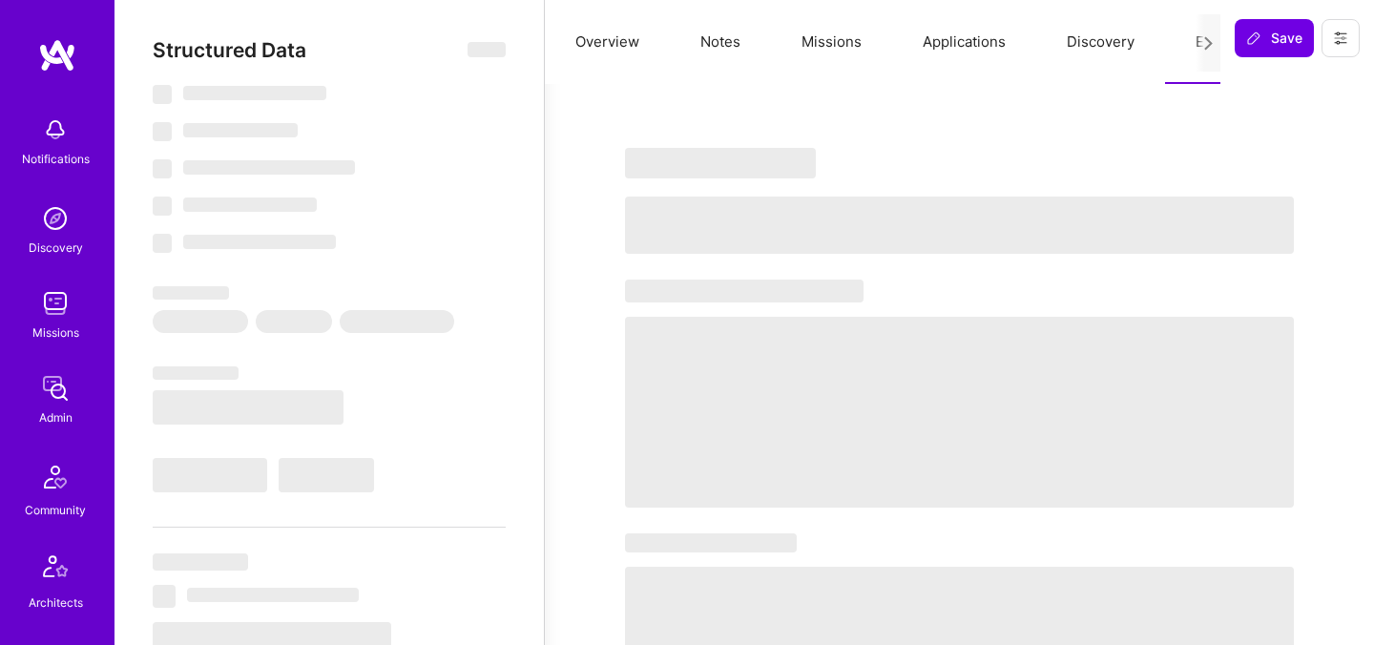
select select "CA"
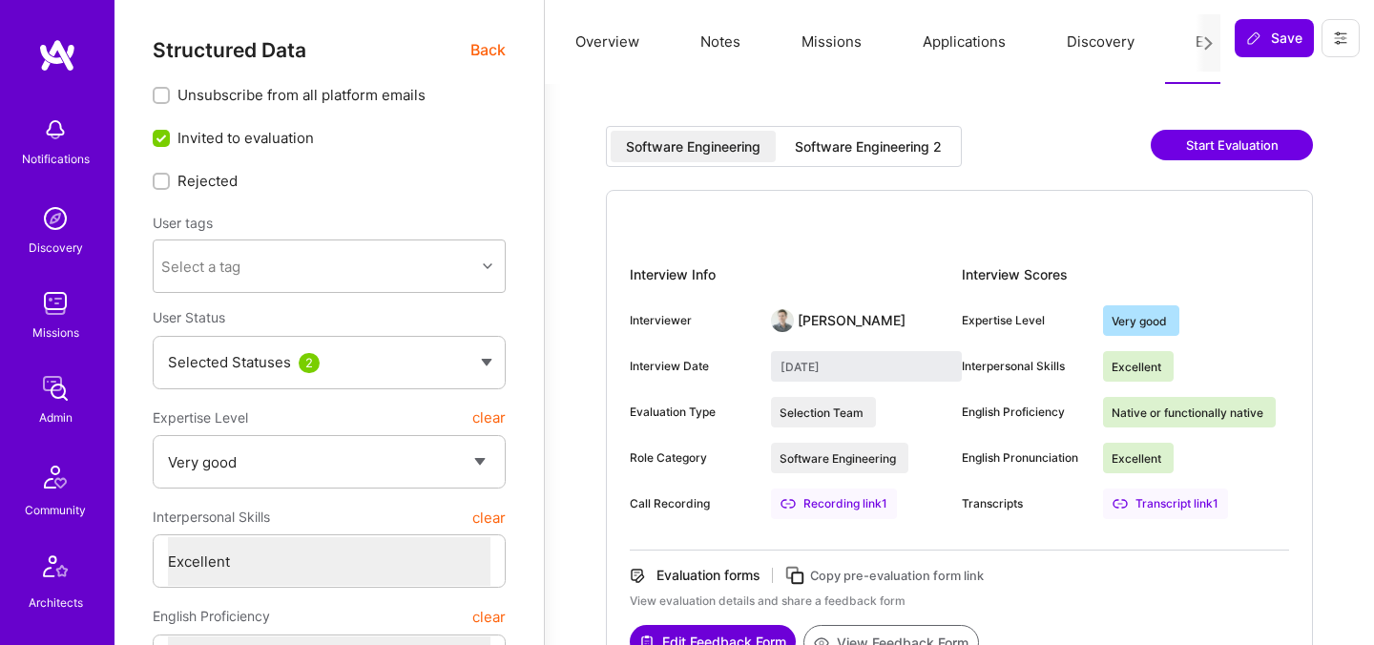
click at [853, 159] on div "Software Engineering 2" at bounding box center [867, 146] width 177 height 31
type input "[DATE]"
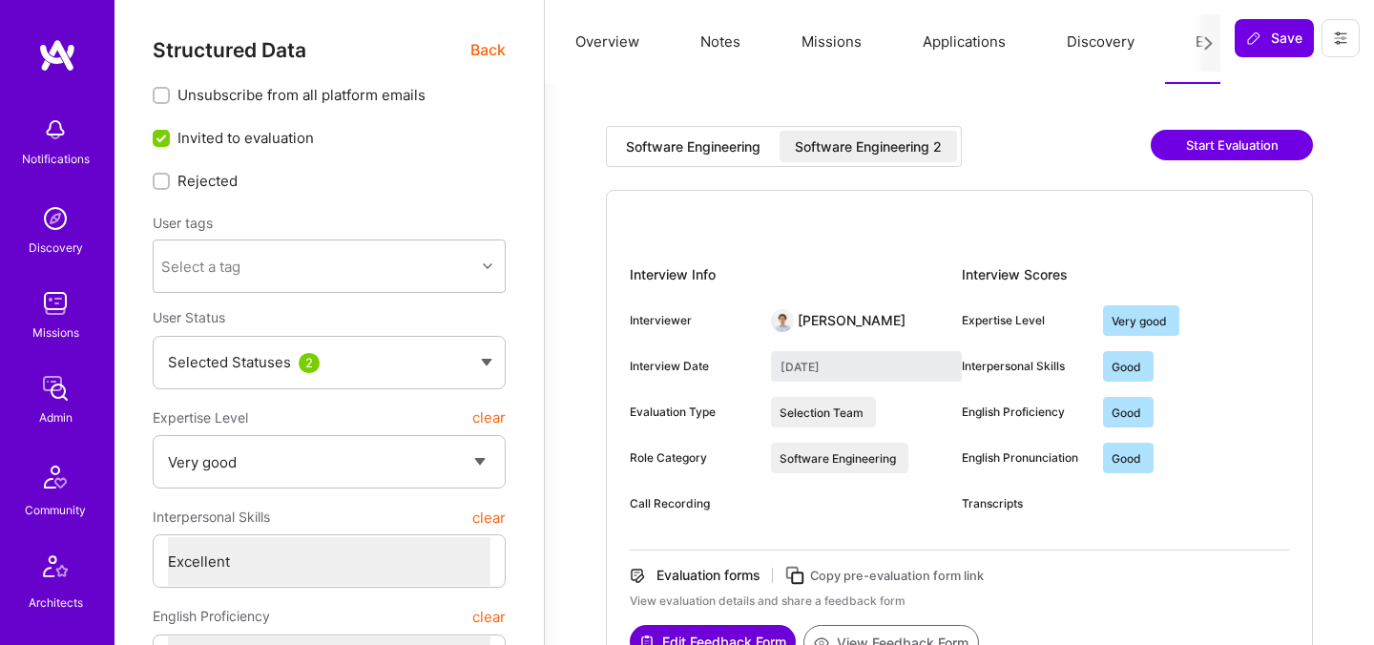
click at [899, 149] on div "Software Engineering 2" at bounding box center [868, 146] width 147 height 19
click at [856, 154] on div "Software Engineering 2" at bounding box center [868, 146] width 147 height 19
click at [502, 49] on span "Back" at bounding box center [487, 50] width 35 height 24
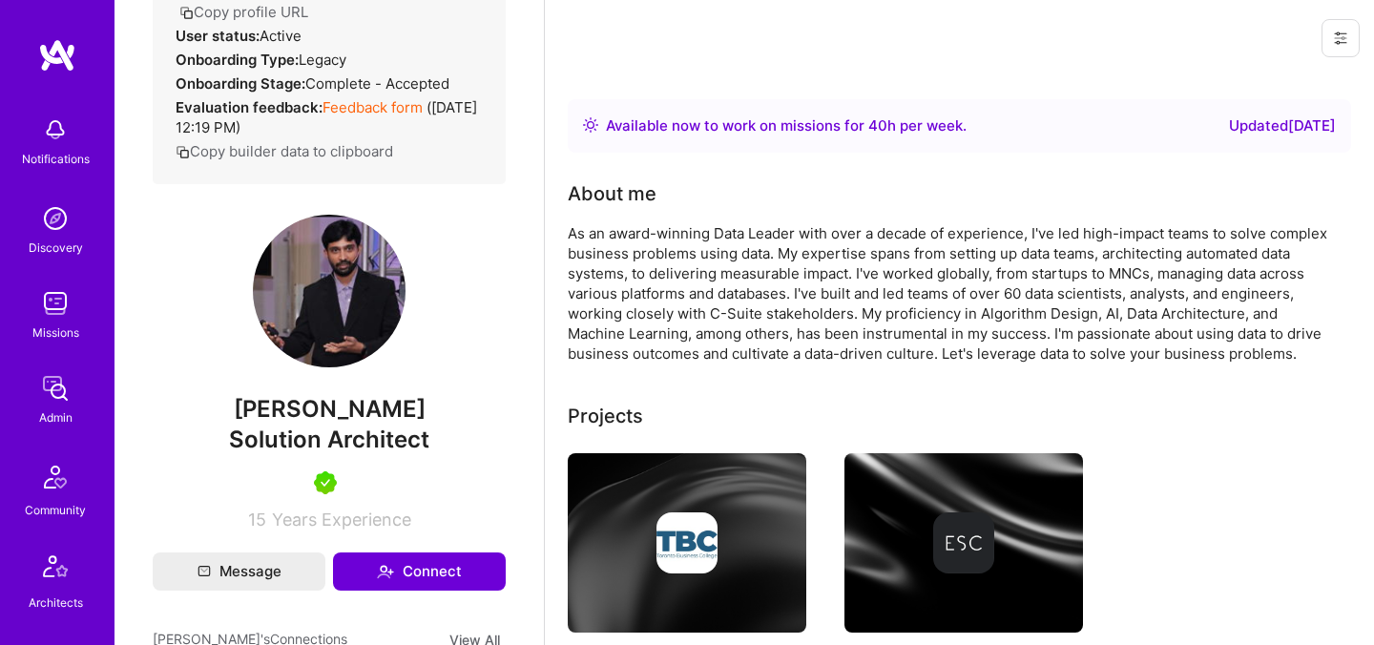
scroll to position [405, 0]
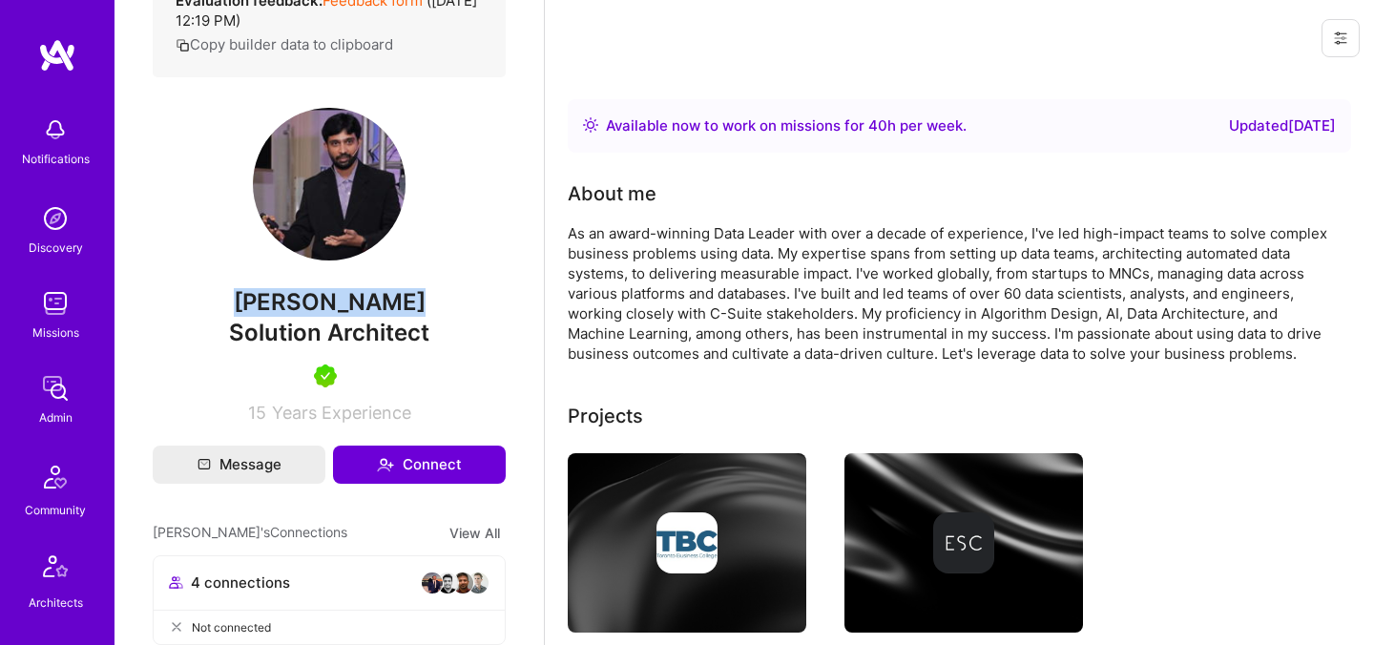
drag, startPoint x: 251, startPoint y: 342, endPoint x: 423, endPoint y: 348, distance: 171.8
click at [425, 317] on span "[PERSON_NAME]" at bounding box center [329, 302] width 353 height 29
copy span "[PERSON_NAME]"
